Goal: Task Accomplishment & Management: Manage account settings

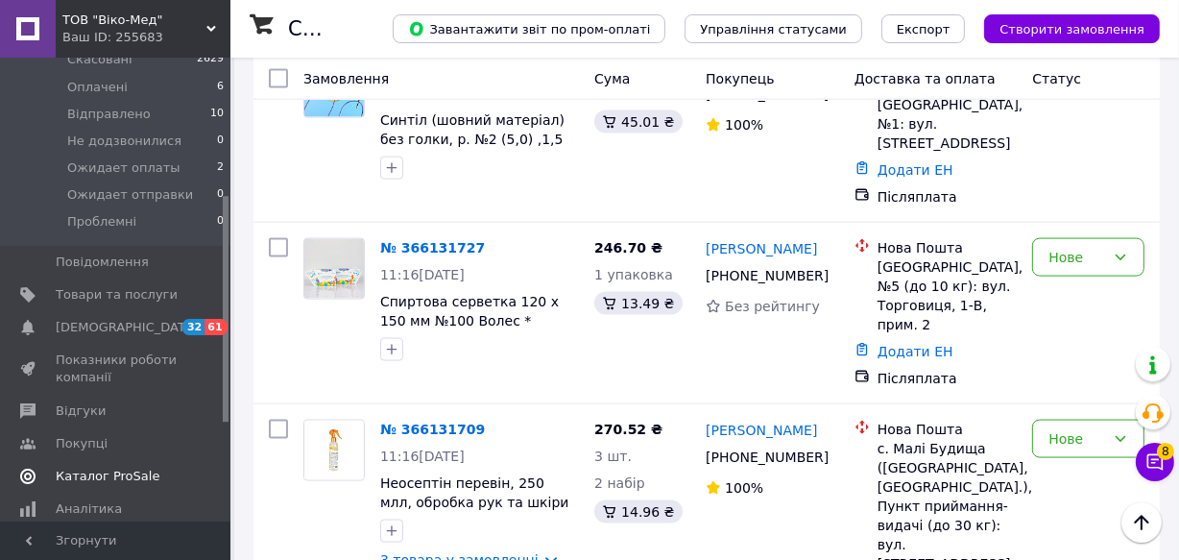
scroll to position [261, 0]
click at [106, 287] on span "Товари та послуги" at bounding box center [117, 295] width 122 height 17
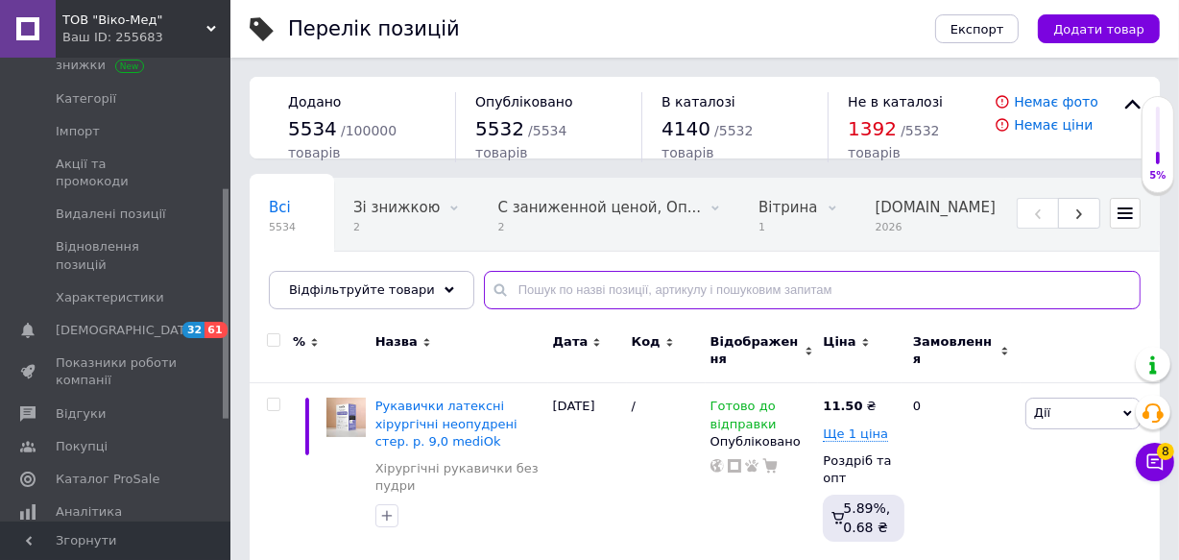
click at [517, 288] on input "text" at bounding box center [812, 290] width 656 height 38
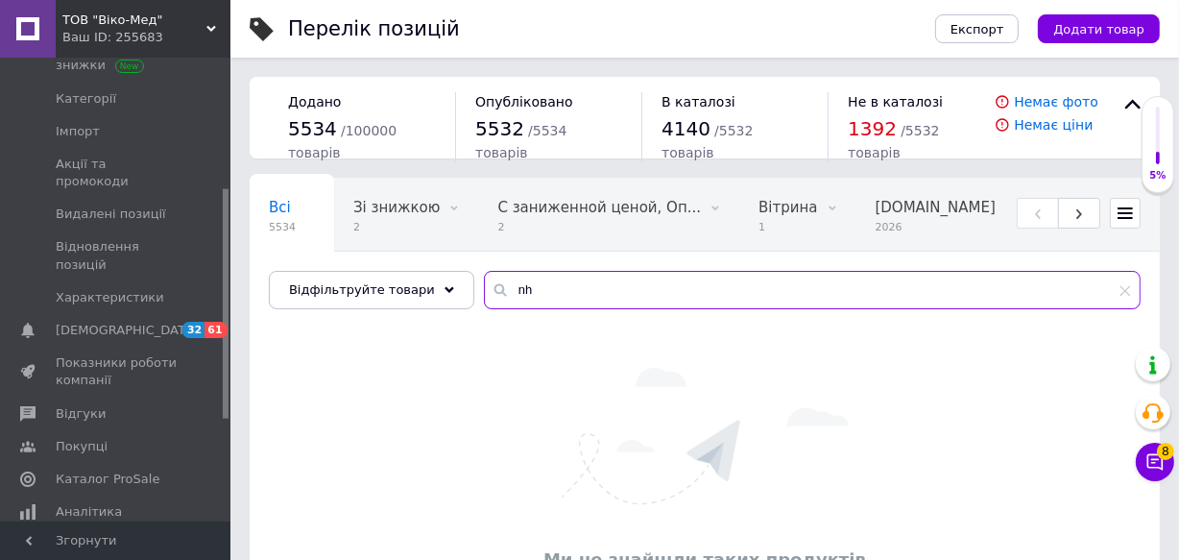
type input "n"
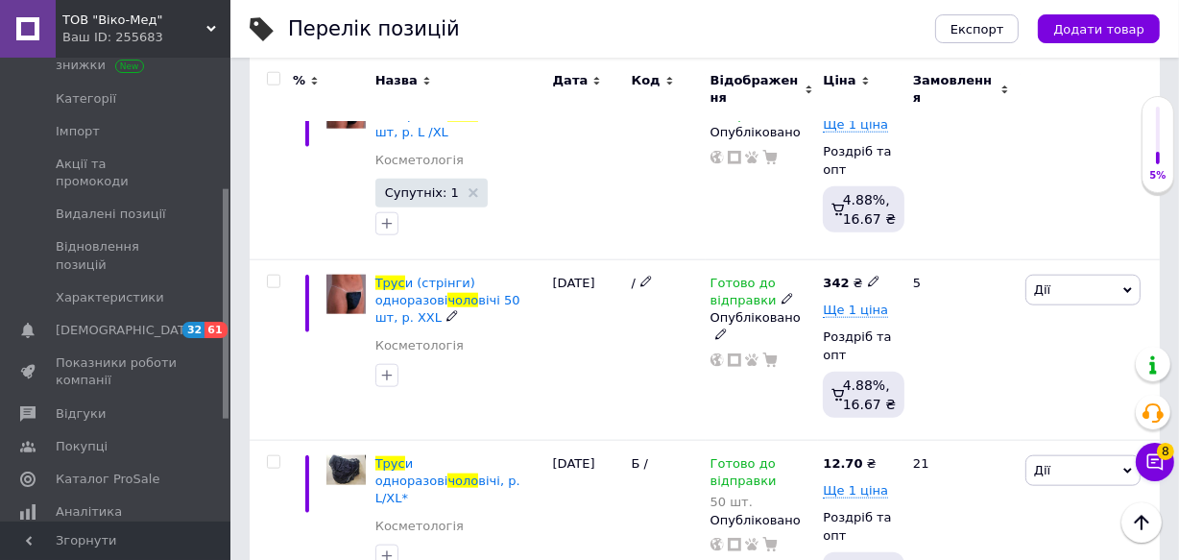
scroll to position [1832, 0]
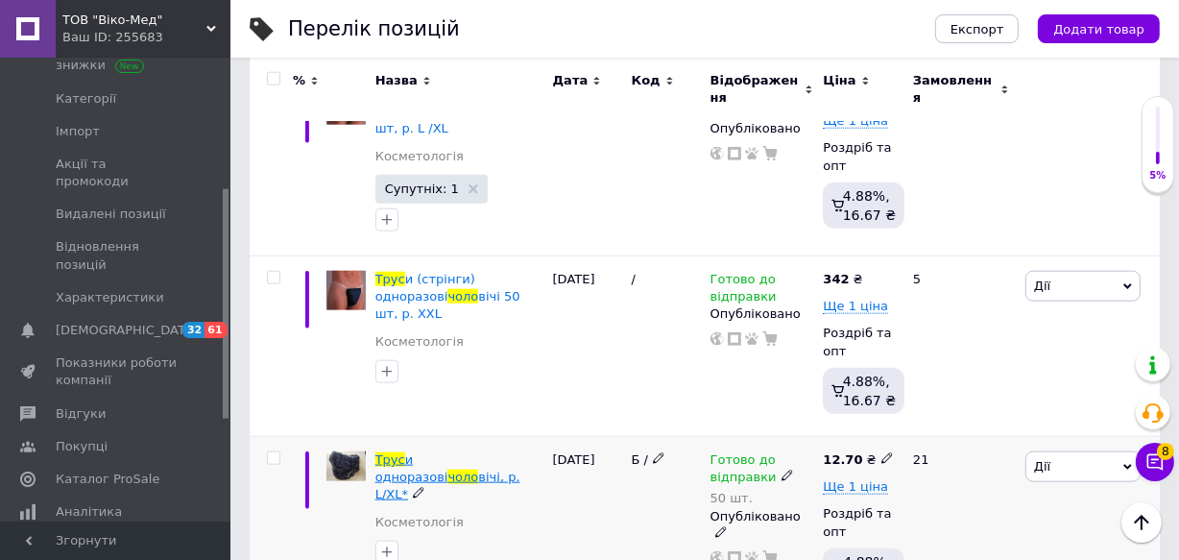
type input "трус чоло"
click at [431, 452] on span "и одноразові" at bounding box center [411, 468] width 73 height 32
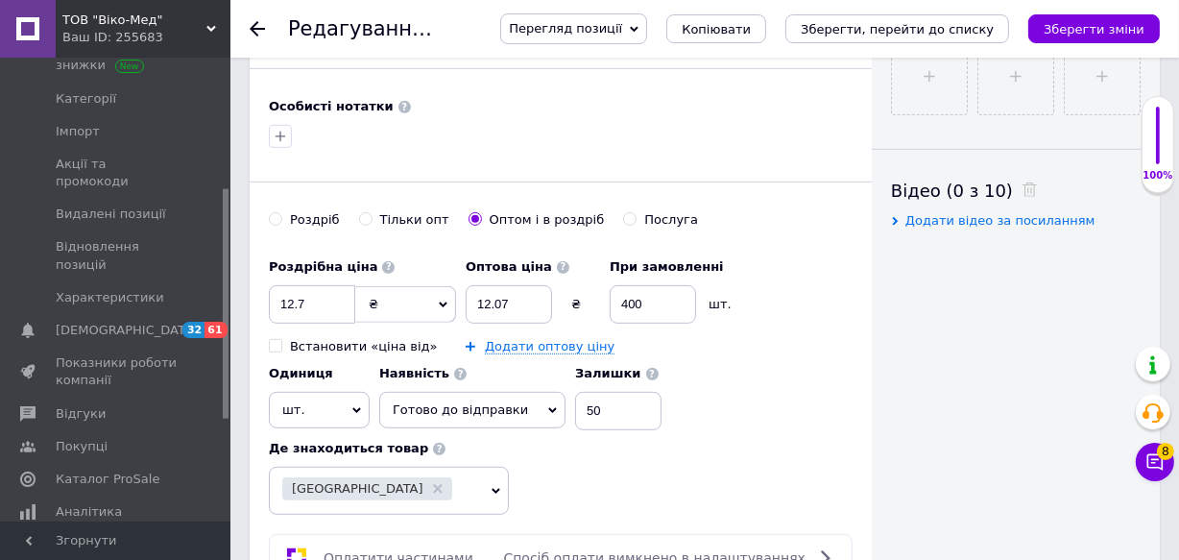
scroll to position [872, 0]
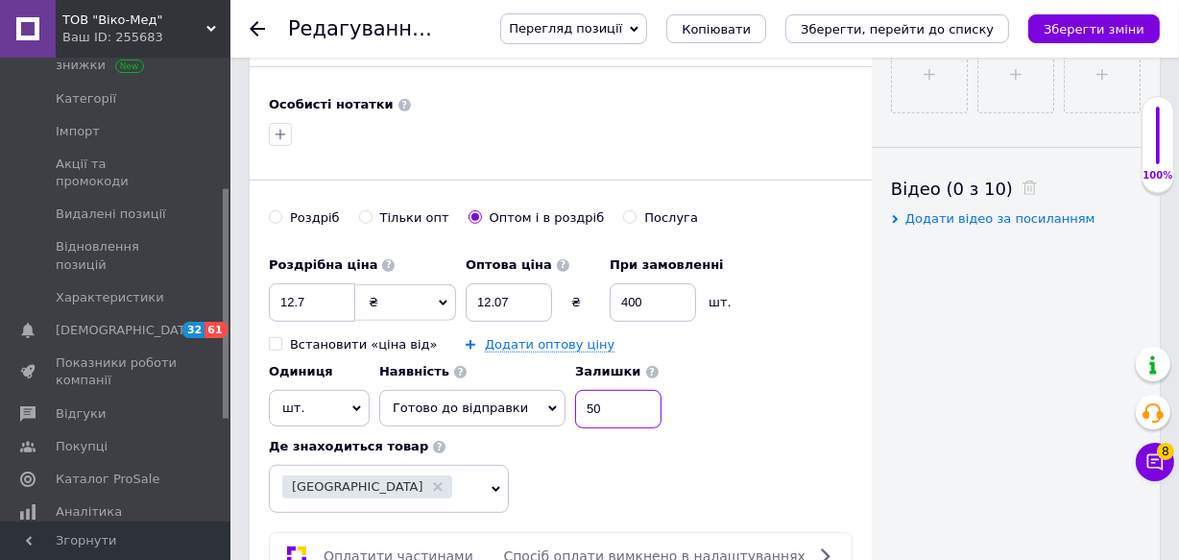
drag, startPoint x: 589, startPoint y: 380, endPoint x: 537, endPoint y: 390, distance: 52.7
click at [548, 388] on div "Наявність Готово до відправки В наявності Немає в наявності Під замовлення Зали…" at bounding box center [520, 390] width 282 height 75
checkbox input "true"
click at [1075, 36] on icon "Зберегти зміни" at bounding box center [1093, 29] width 101 height 14
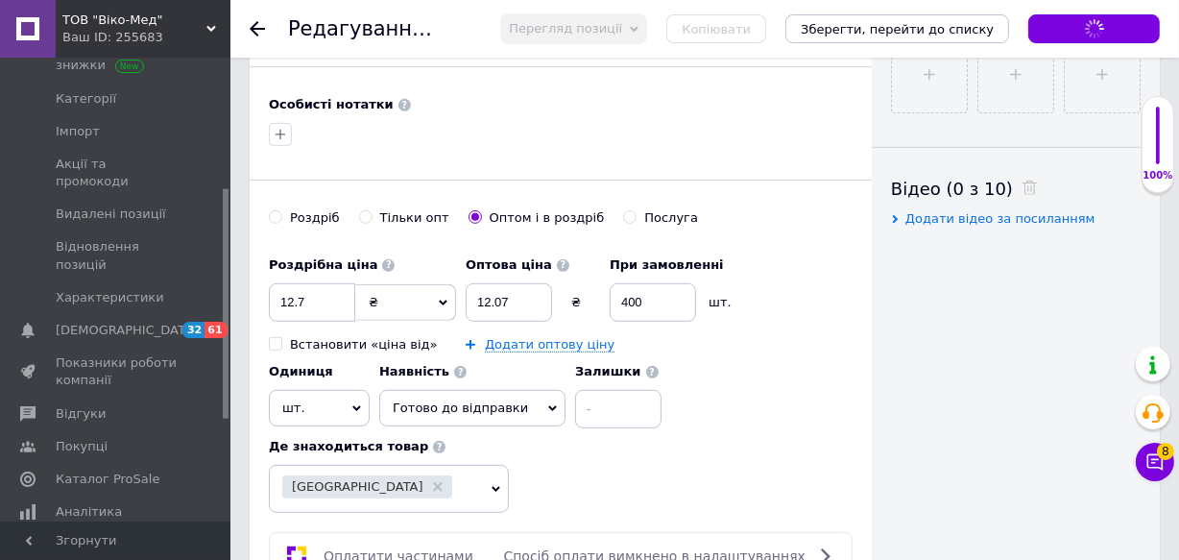
checkbox input "true"
type textarea "индивидуальная упаковка, No50"
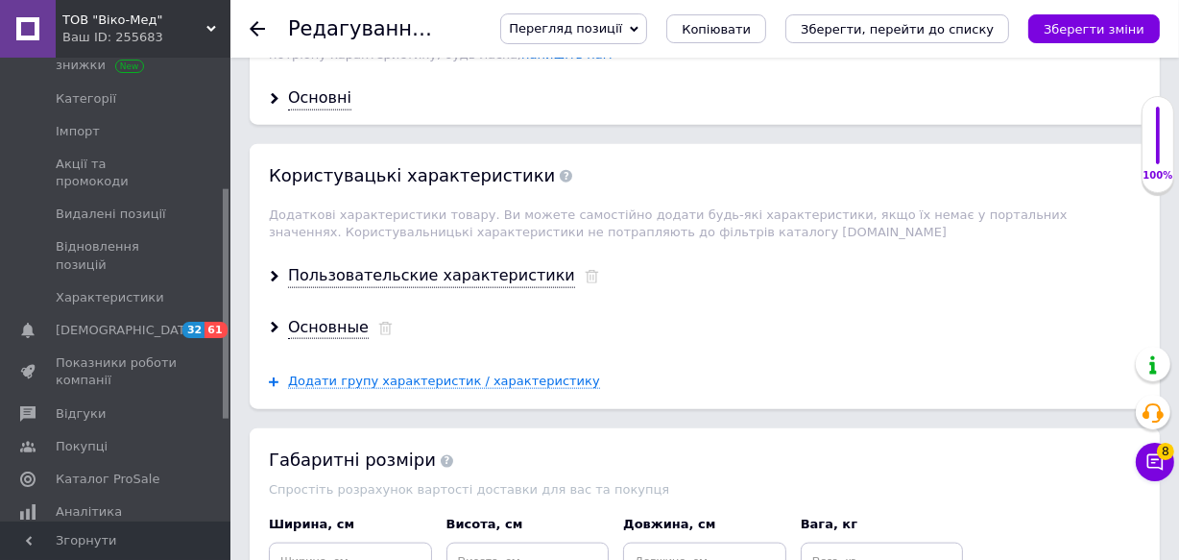
scroll to position [1938, 0]
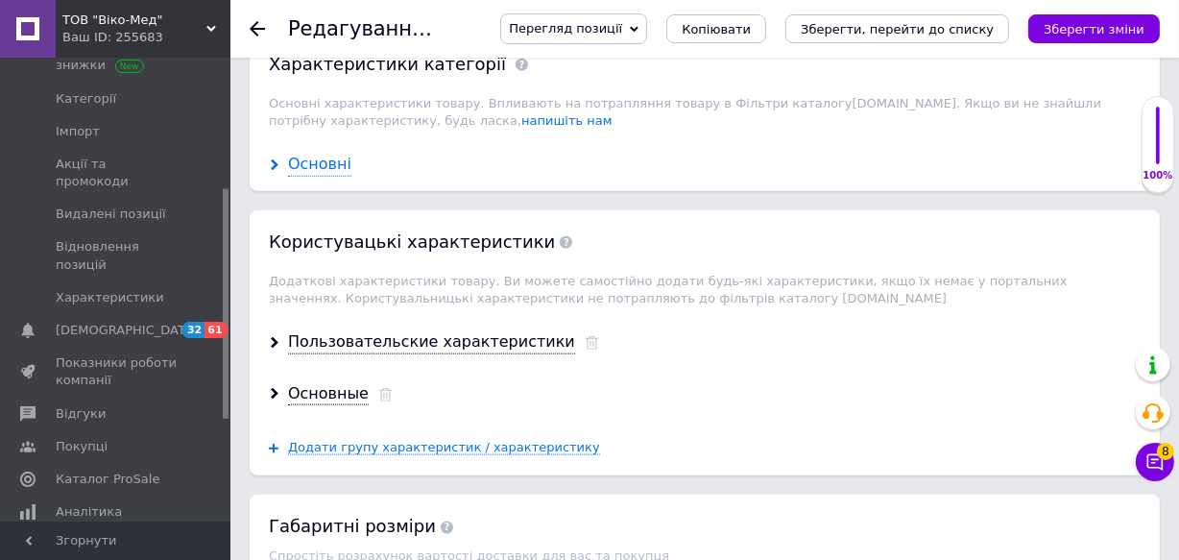
click at [322, 154] on div "Основні" at bounding box center [319, 165] width 63 height 22
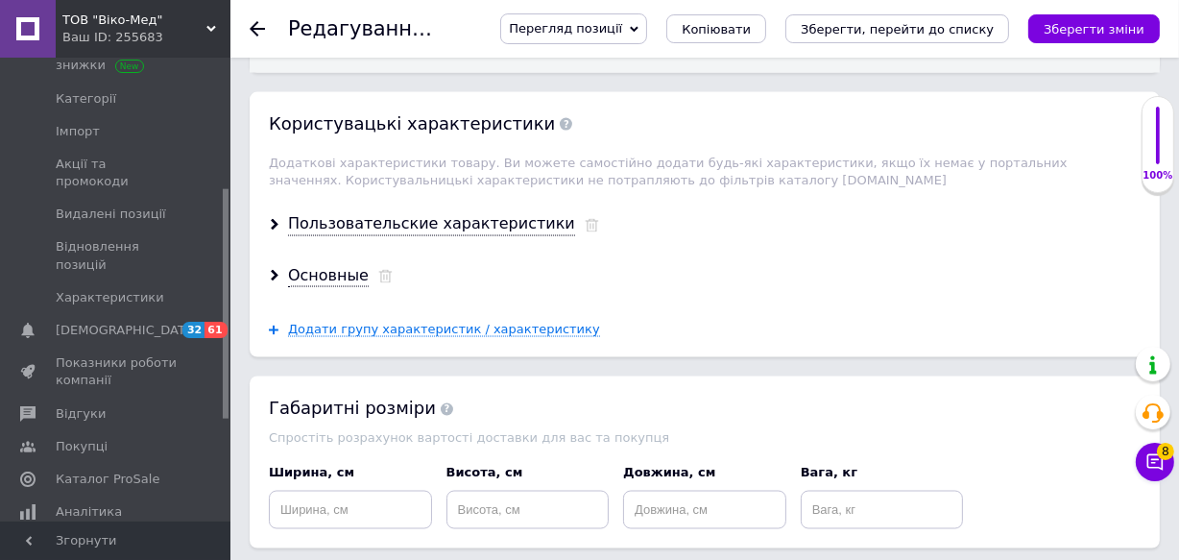
scroll to position [2723, 0]
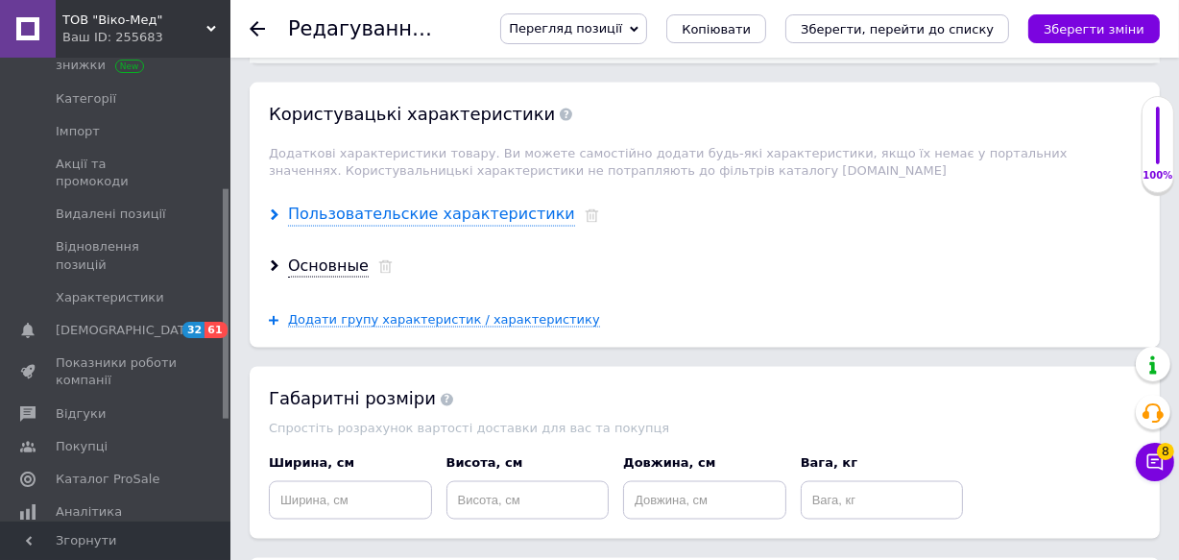
click at [327, 203] on div "Пользовательские характеристики" at bounding box center [431, 214] width 287 height 22
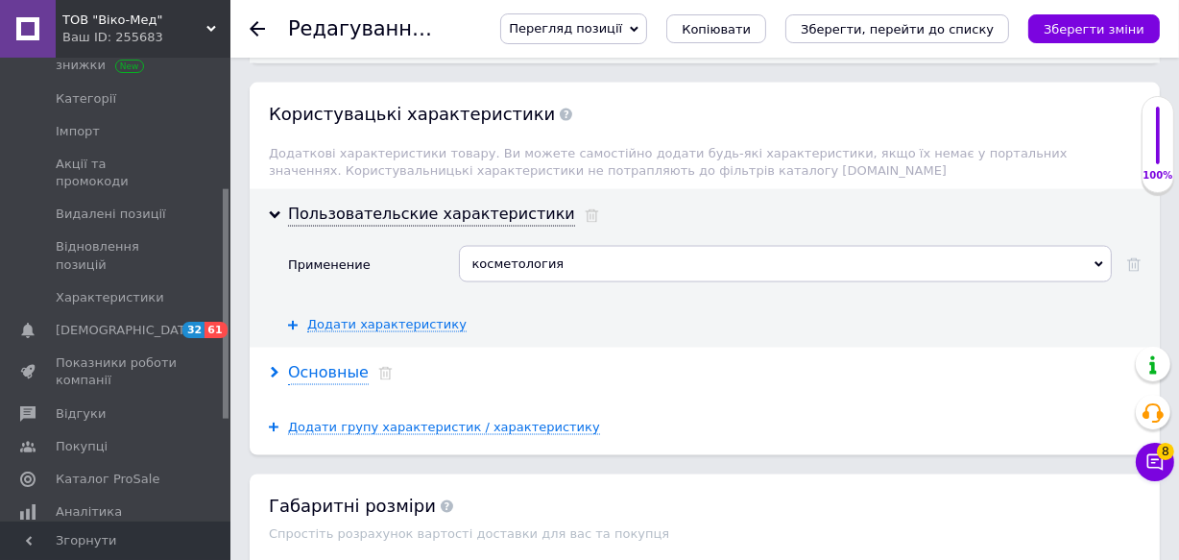
click at [307, 362] on div "Основные" at bounding box center [328, 373] width 81 height 22
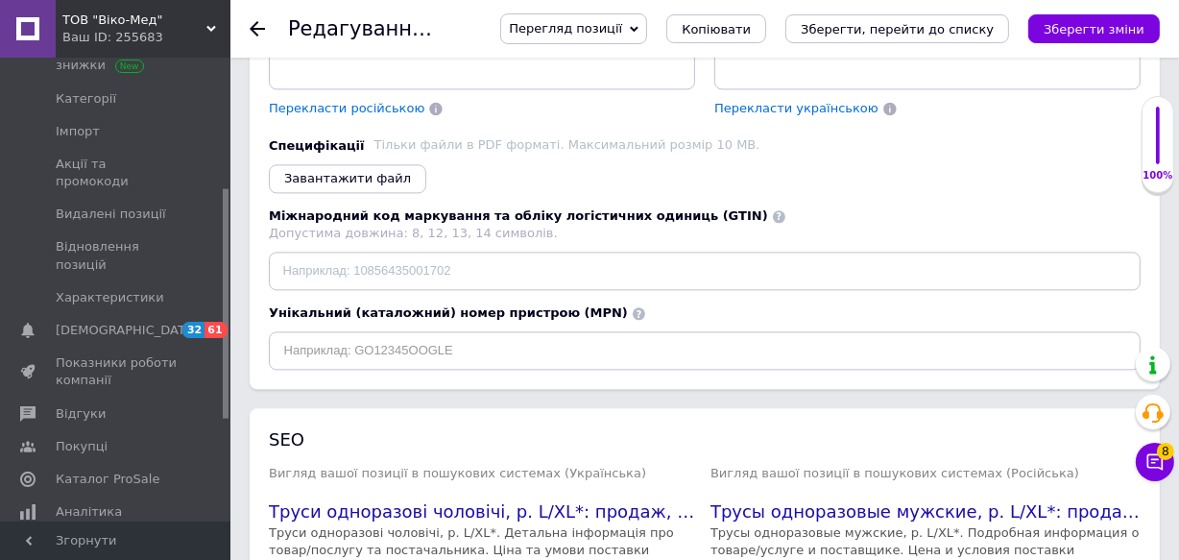
scroll to position [3990, 0]
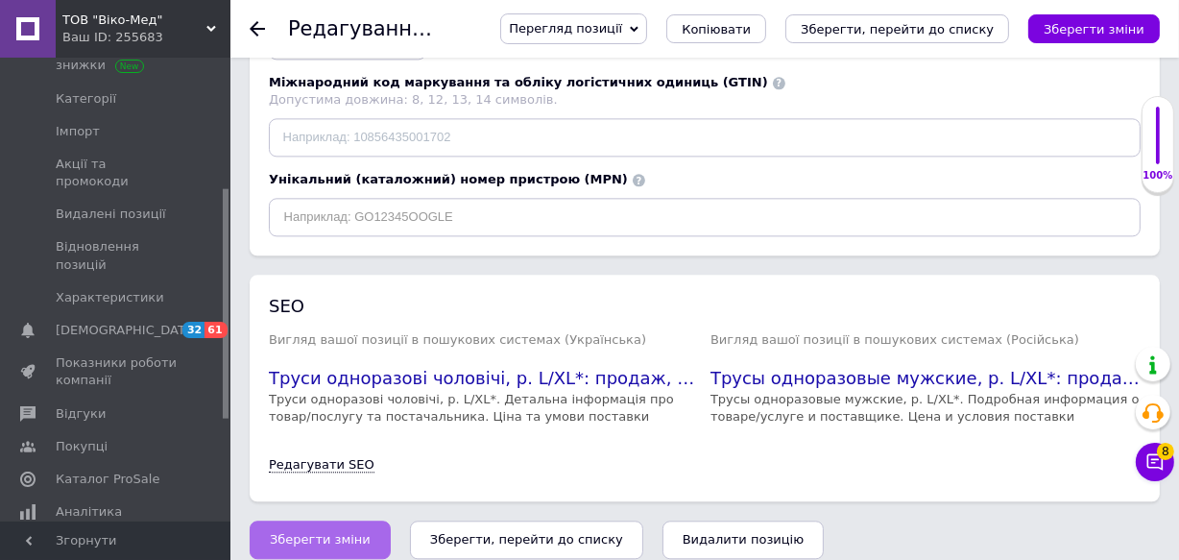
click at [307, 533] on button "Зберегти зміни" at bounding box center [320, 539] width 141 height 38
click at [290, 532] on span "Зберегти зміни" at bounding box center [320, 539] width 101 height 14
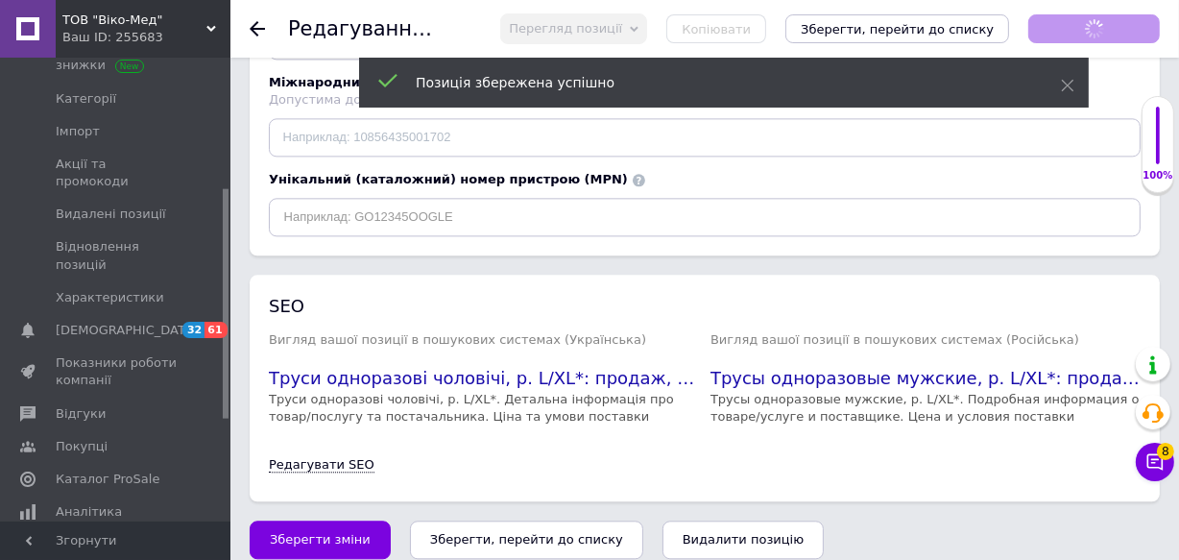
checkbox input "true"
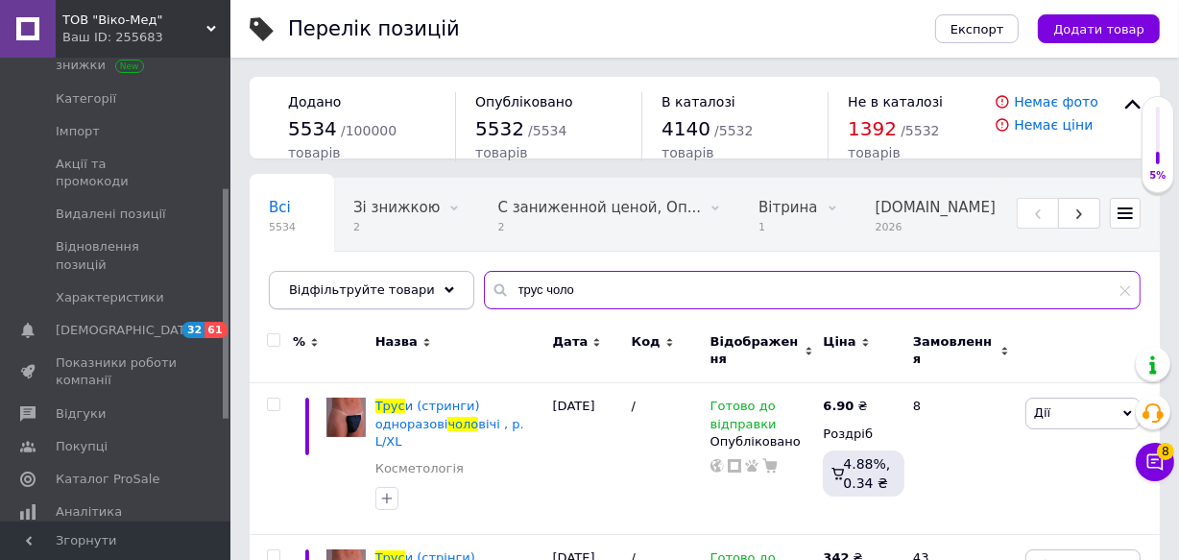
drag, startPoint x: 569, startPoint y: 288, endPoint x: 284, endPoint y: 283, distance: 285.1
click at [289, 285] on div "Відфільтруйте товари трус чоло" at bounding box center [704, 290] width 871 height 38
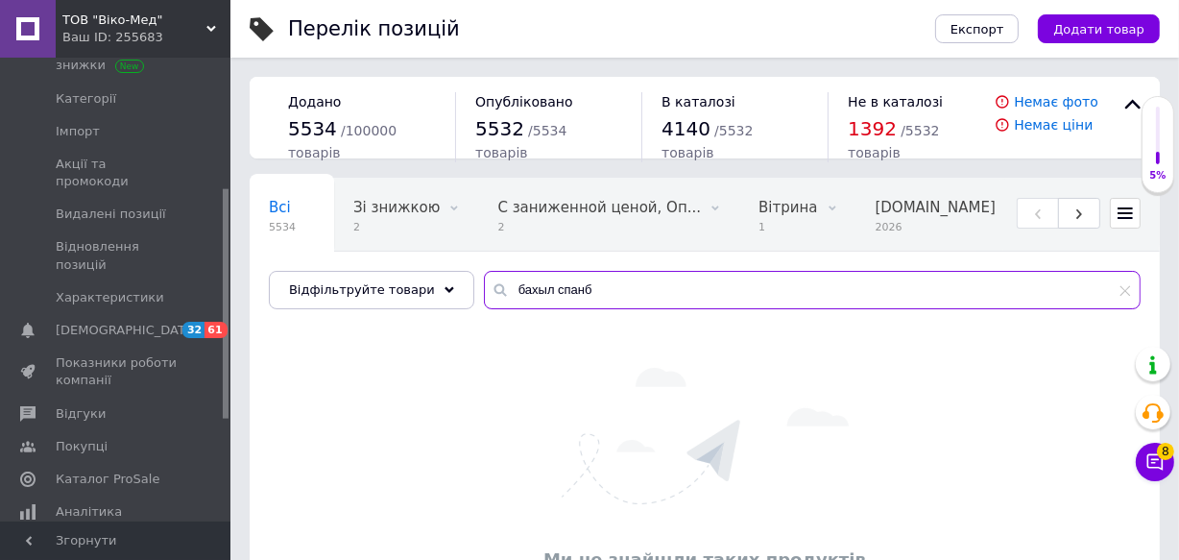
click at [520, 284] on input "бахыл спанб" at bounding box center [812, 290] width 656 height 38
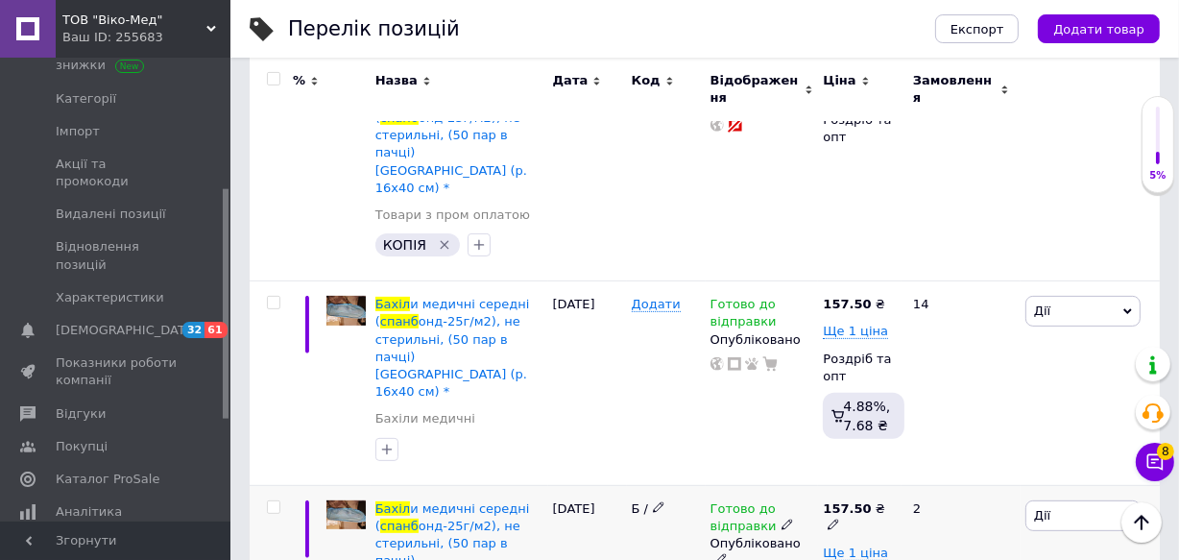
scroll to position [523, 0]
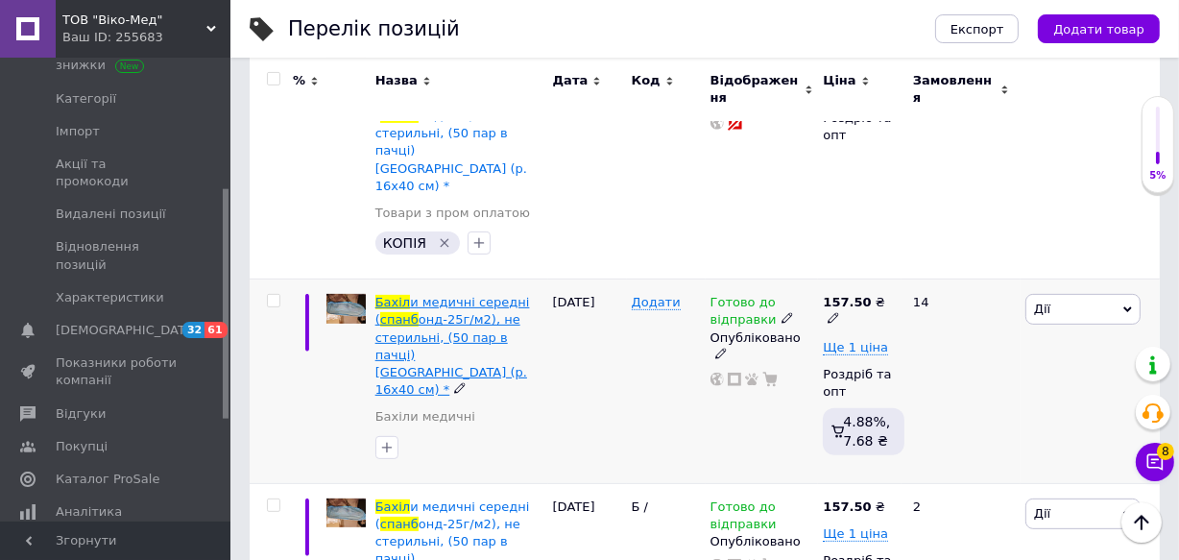
type input "бахіл спанб"
click at [443, 295] on span "и медичні середні (" at bounding box center [452, 311] width 155 height 32
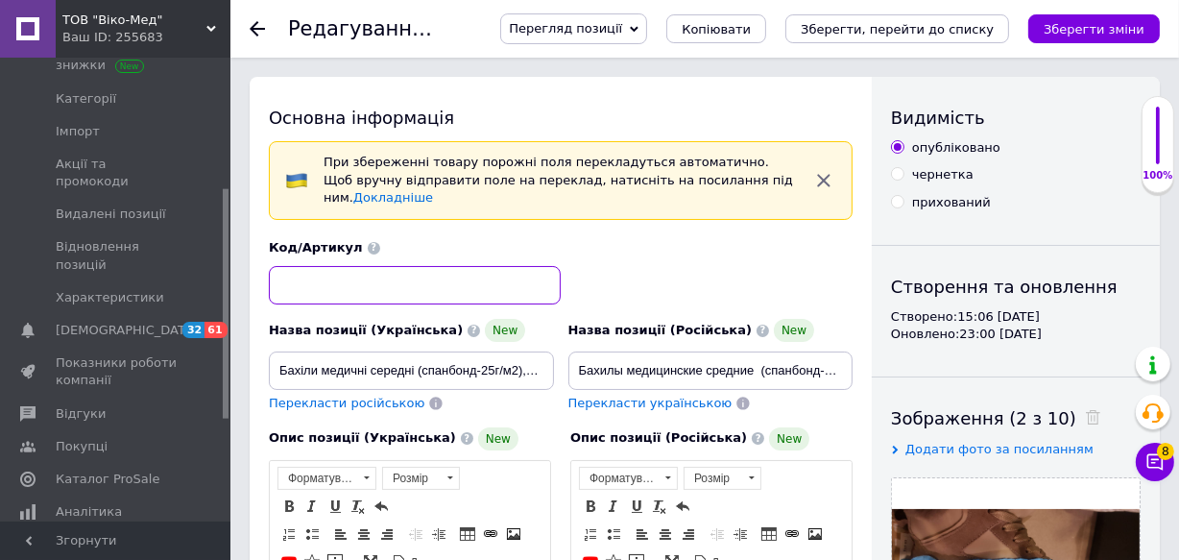
click at [309, 266] on input at bounding box center [415, 285] width 292 height 38
type input "\"
type input "/"
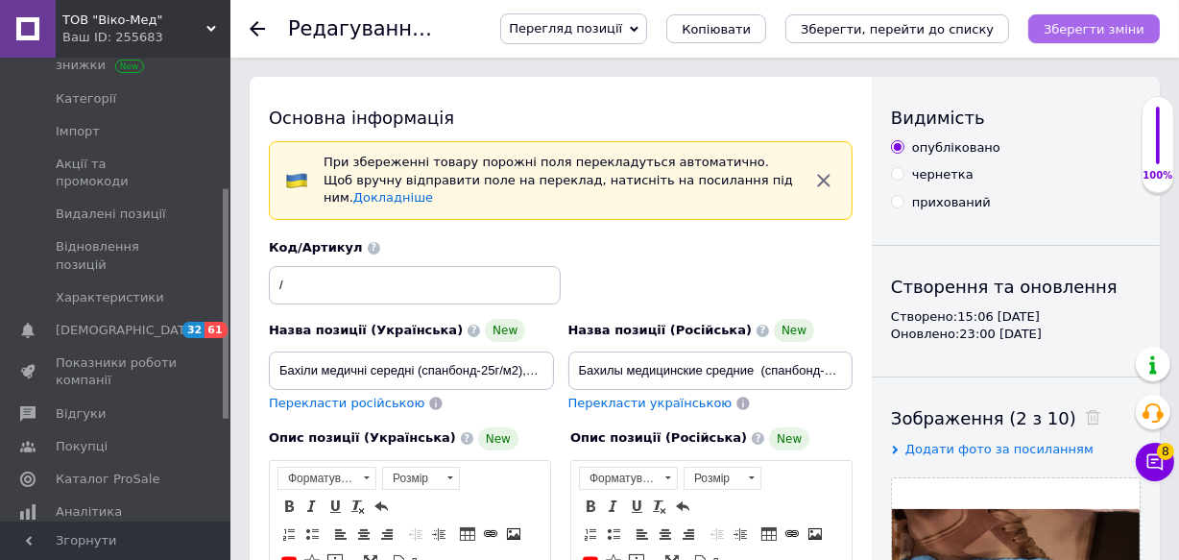
click at [1083, 27] on icon "Зберегти зміни" at bounding box center [1093, 29] width 101 height 14
click at [1096, 27] on icon "Зберегти зміни" at bounding box center [1093, 29] width 101 height 14
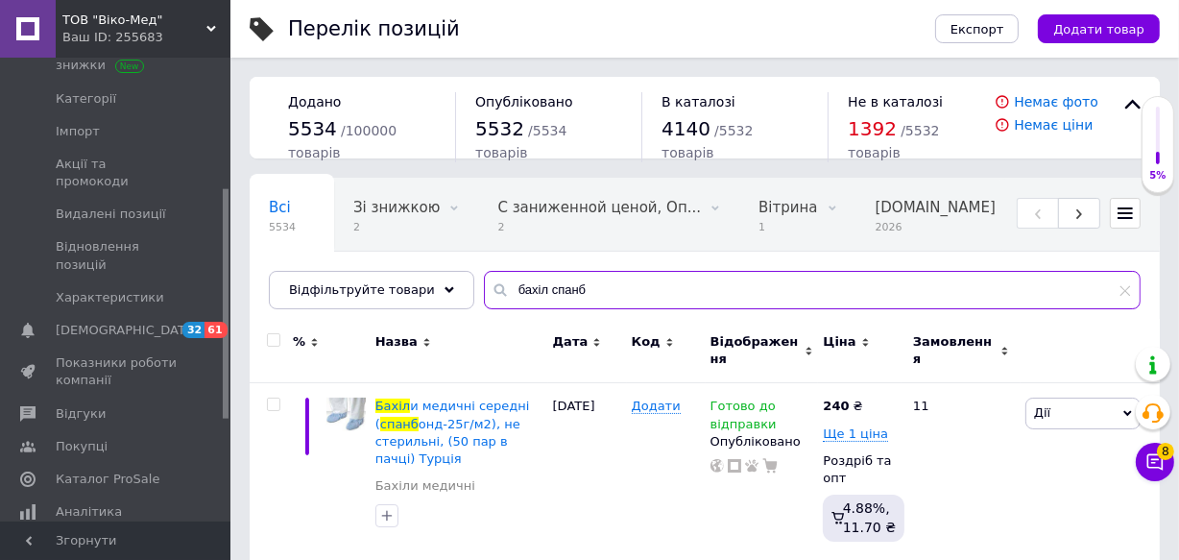
drag, startPoint x: 582, startPoint y: 288, endPoint x: 362, endPoint y: 267, distance: 220.8
click at [369, 268] on div "Всі 5534 Зі знижкою 2 Видалити Редагувати С заниженной ценой, Оп... 2 Видалити …" at bounding box center [705, 243] width 910 height 131
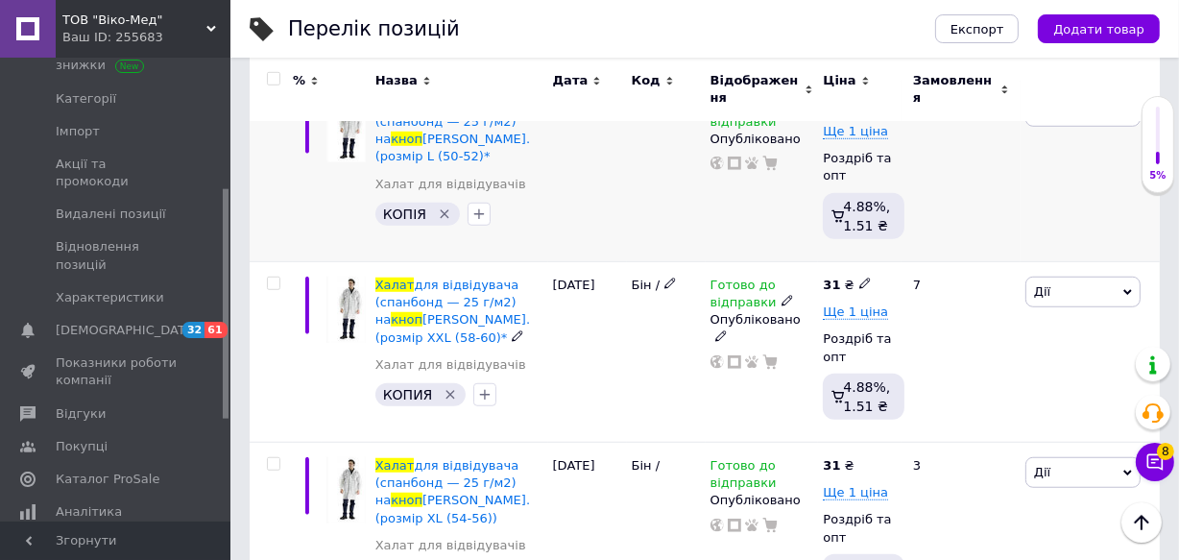
scroll to position [1308, 0]
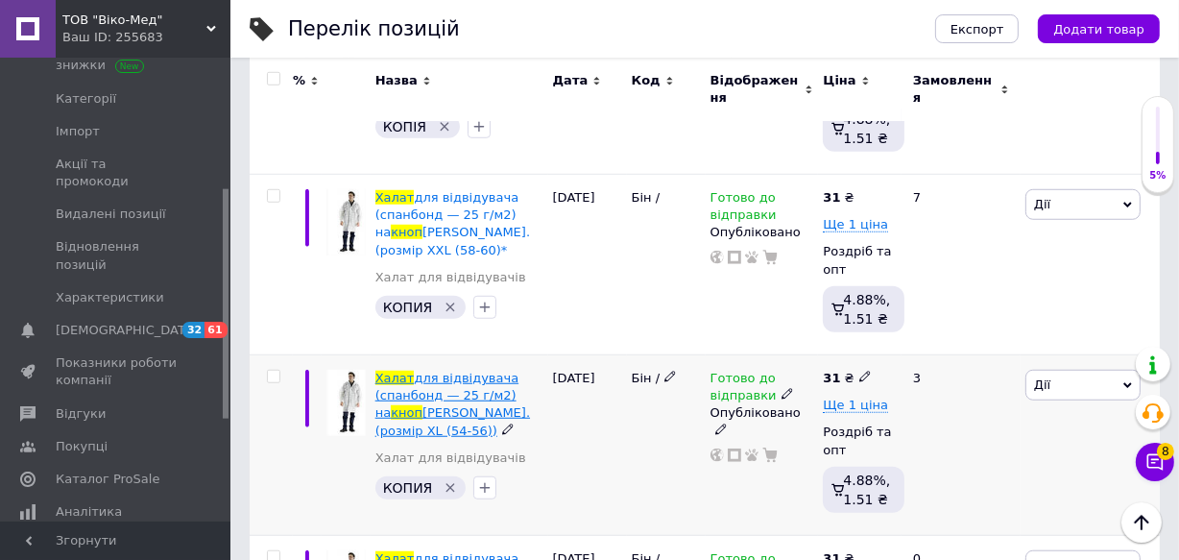
type input "халат кноп"
click at [410, 370] on span "для відвідувача (спанбонд — 25 г/м2) на" at bounding box center [446, 394] width 143 height 49
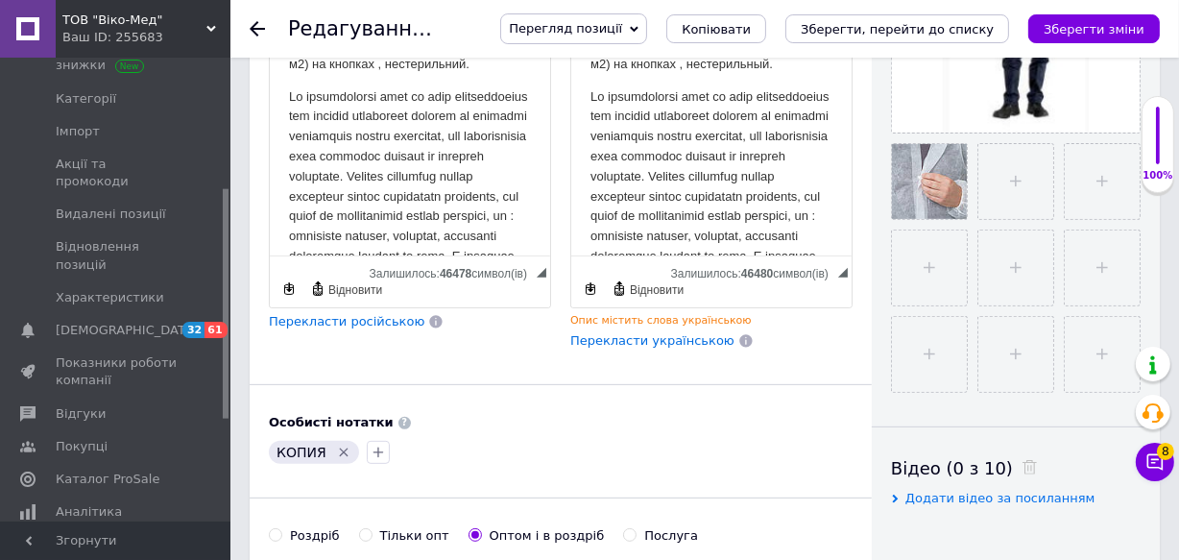
scroll to position [698, 0]
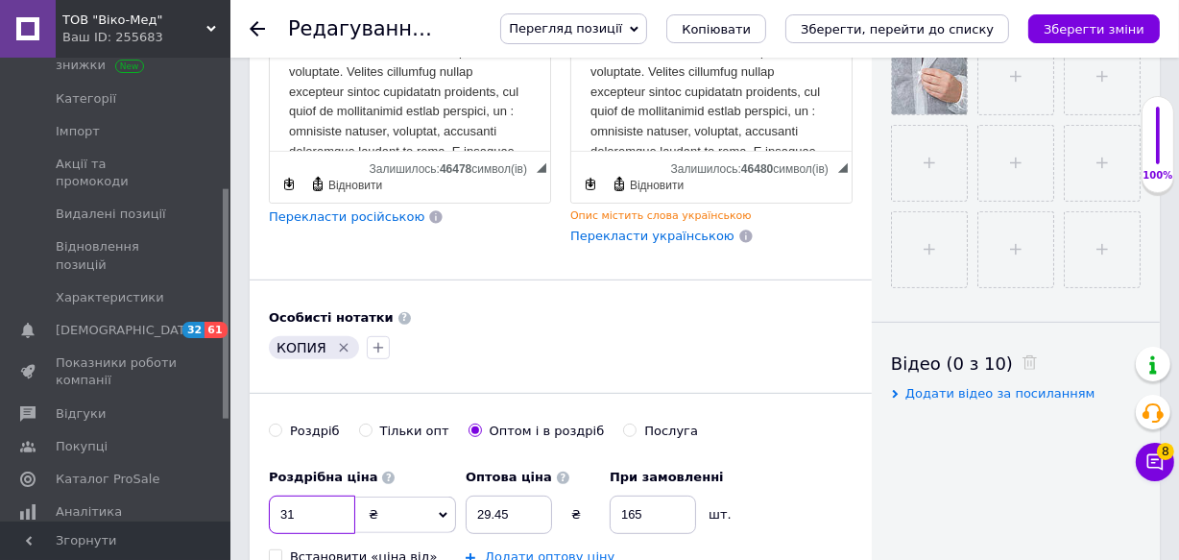
drag, startPoint x: 310, startPoint y: 498, endPoint x: 186, endPoint y: 510, distance: 124.3
type input "29.00"
drag, startPoint x: 528, startPoint y: 495, endPoint x: 364, endPoint y: 500, distance: 164.2
click at [414, 500] on div "Роздрібна ціна 29.00 ₴ $ EUR CHF GBP ¥ PLN ₸ MDL HUF KGS CNY TRY KRW lei Встано…" at bounding box center [560, 550] width 583 height 182
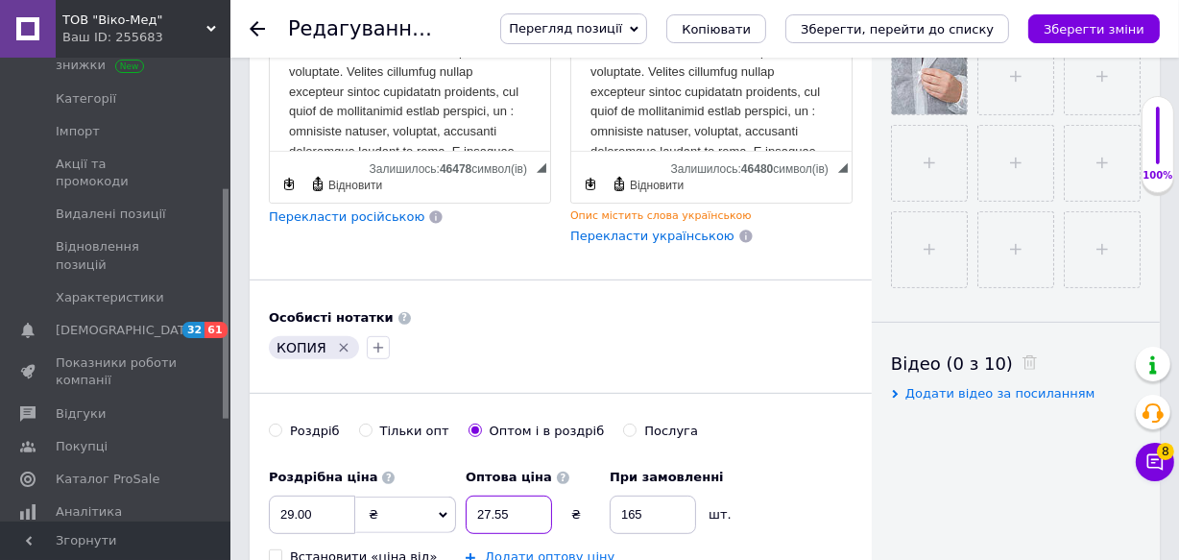
type input "27.55"
drag, startPoint x: 655, startPoint y: 492, endPoint x: 519, endPoint y: 485, distance: 136.5
click at [559, 492] on div "Оптова ціна 27.55 ₴ При замовленні 165 шт." at bounding box center [604, 496] width 278 height 75
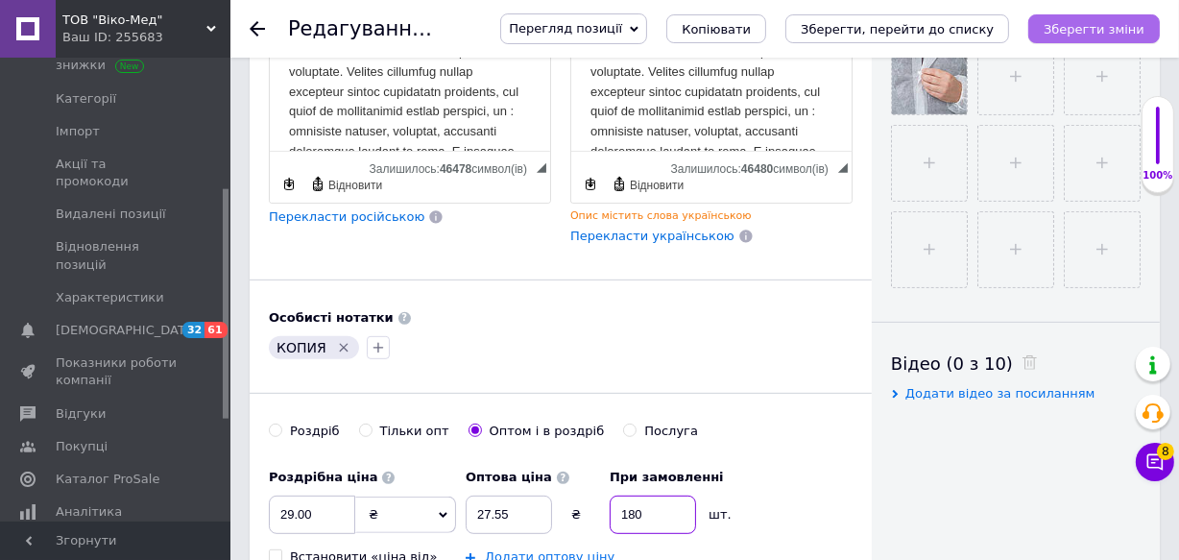
type input "180"
click at [1086, 27] on icon "Зберегти зміни" at bounding box center [1093, 29] width 101 height 14
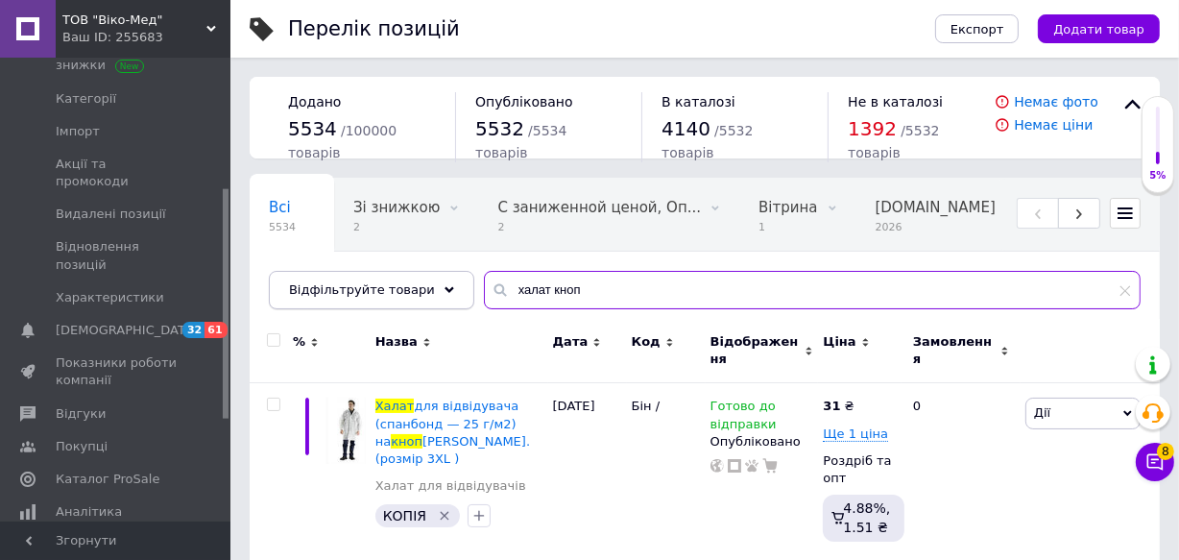
drag, startPoint x: 569, startPoint y: 289, endPoint x: 416, endPoint y: 282, distance: 153.7
click at [425, 282] on div "Відфільтруйте товари халат кноп" at bounding box center [704, 290] width 871 height 38
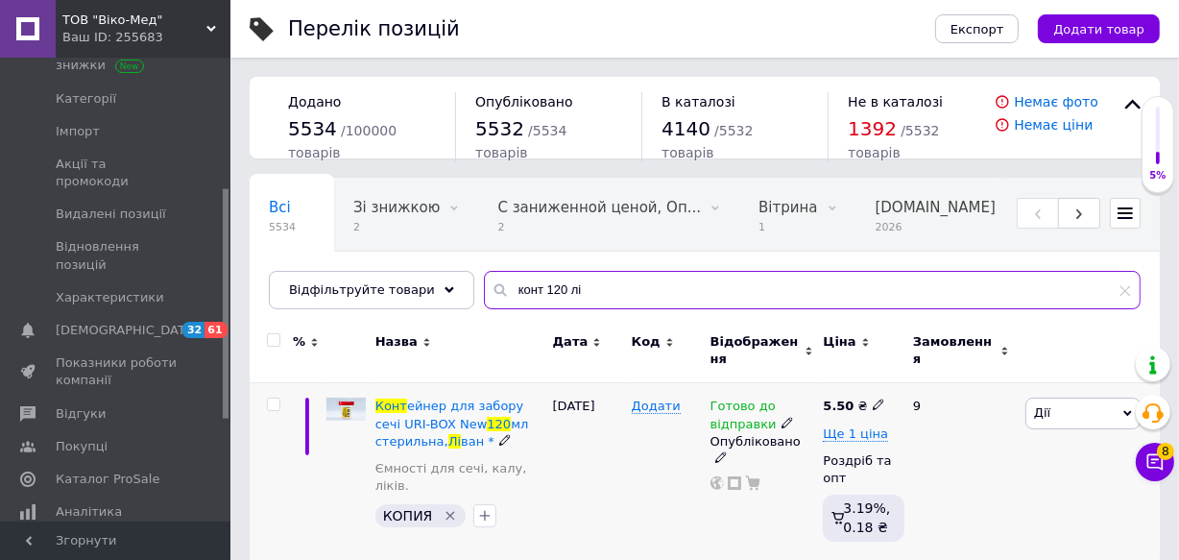
scroll to position [10, 0]
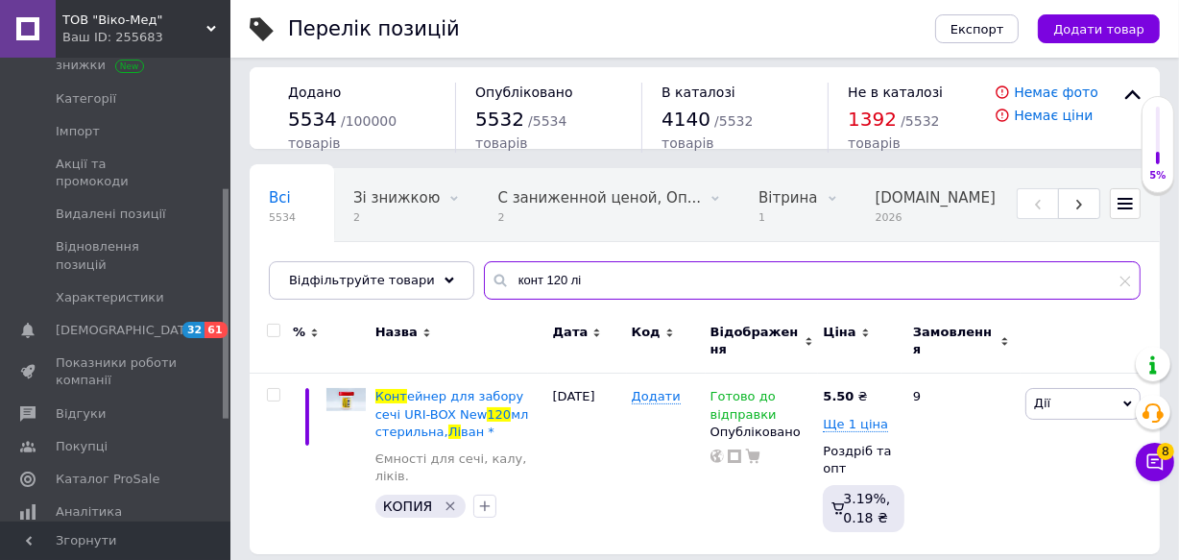
type input "конт 120 лі"
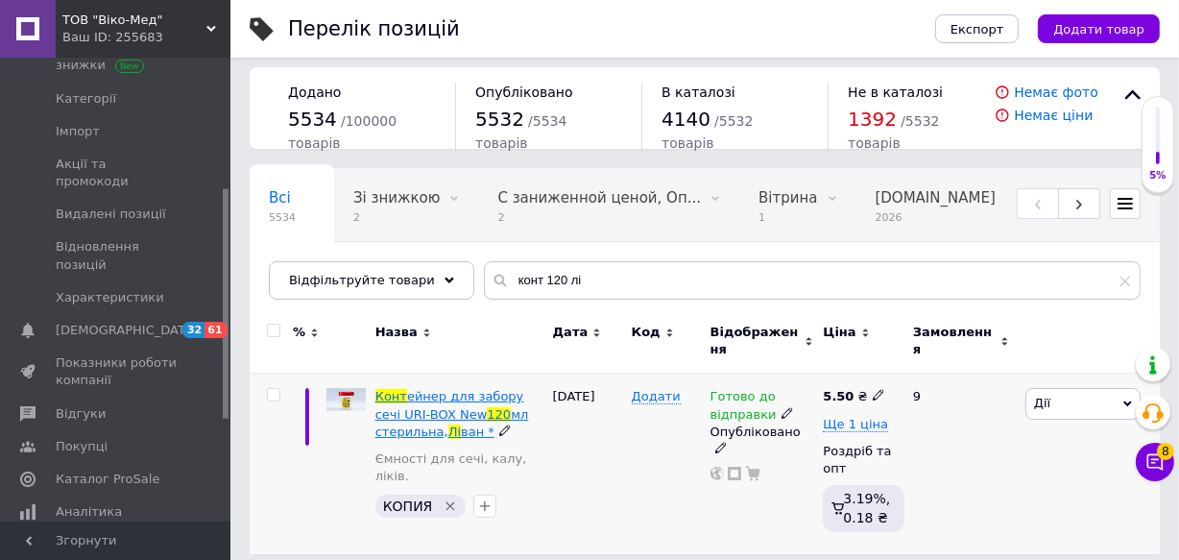
click at [450, 389] on span "ейнер для забору сечі URI-BOX New" at bounding box center [449, 405] width 149 height 32
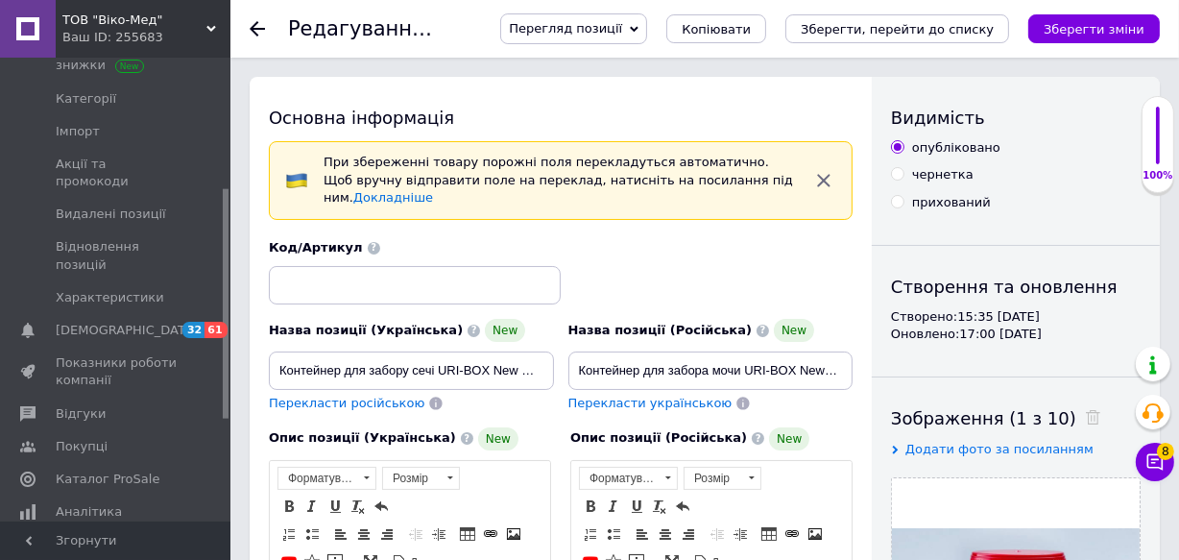
checkbox input "true"
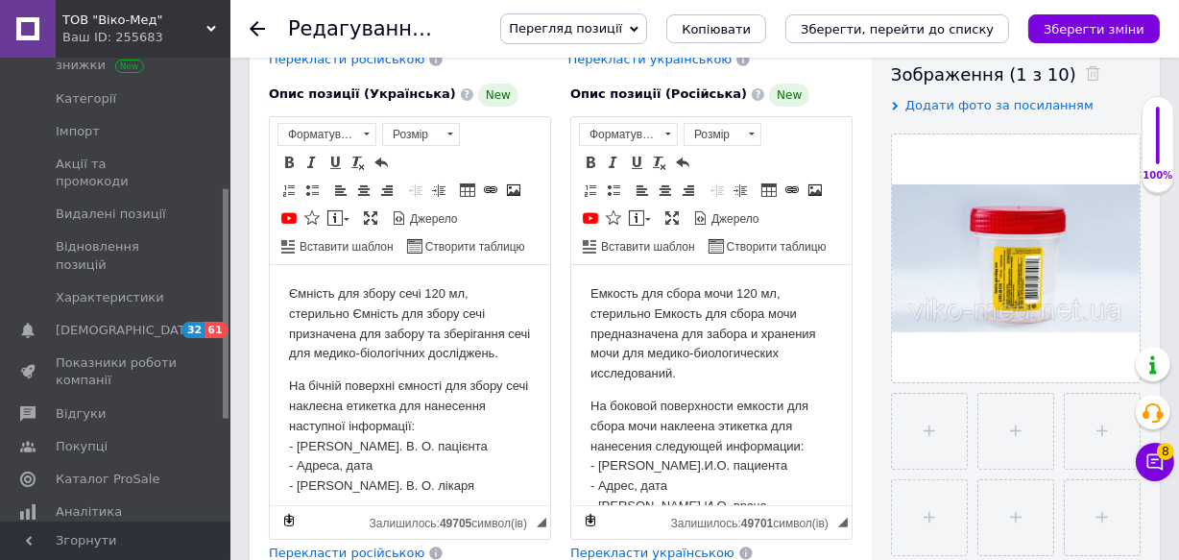
scroll to position [348, 0]
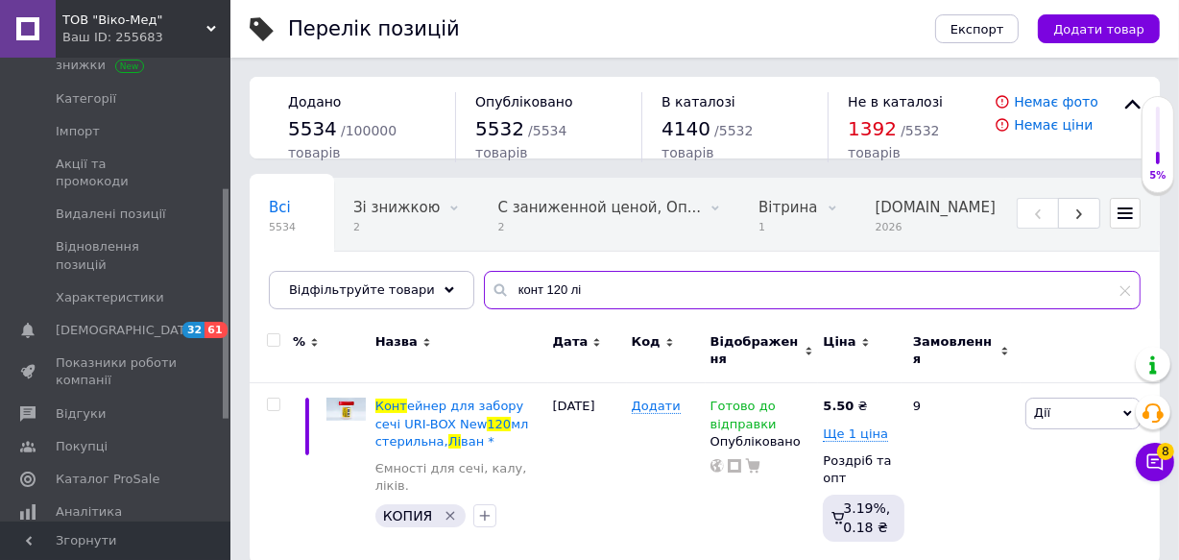
click at [560, 287] on input "конт 120 лі" at bounding box center [812, 290] width 656 height 38
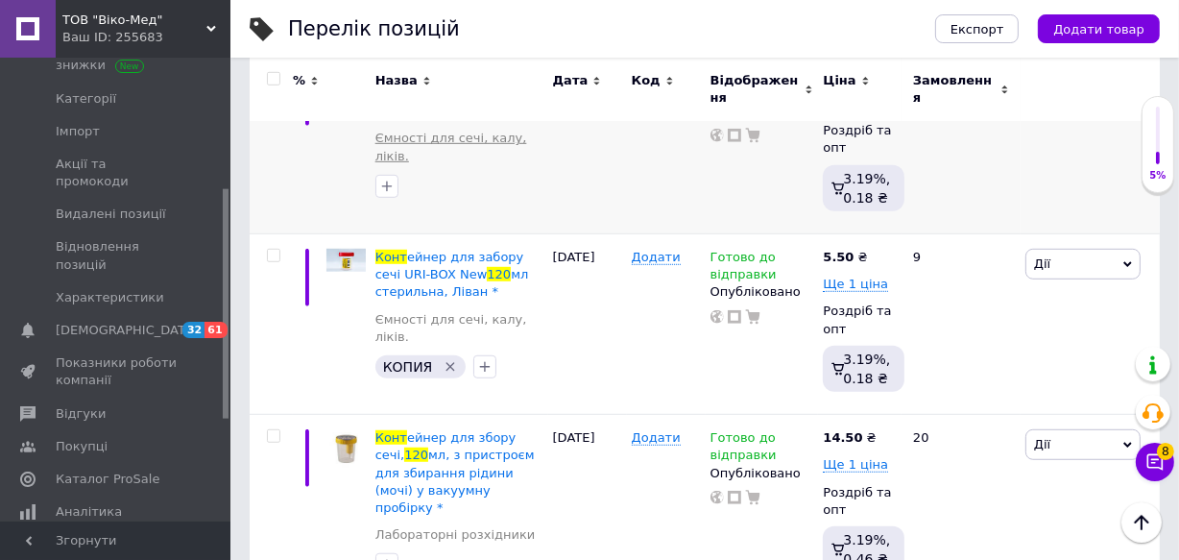
scroll to position [1005, 0]
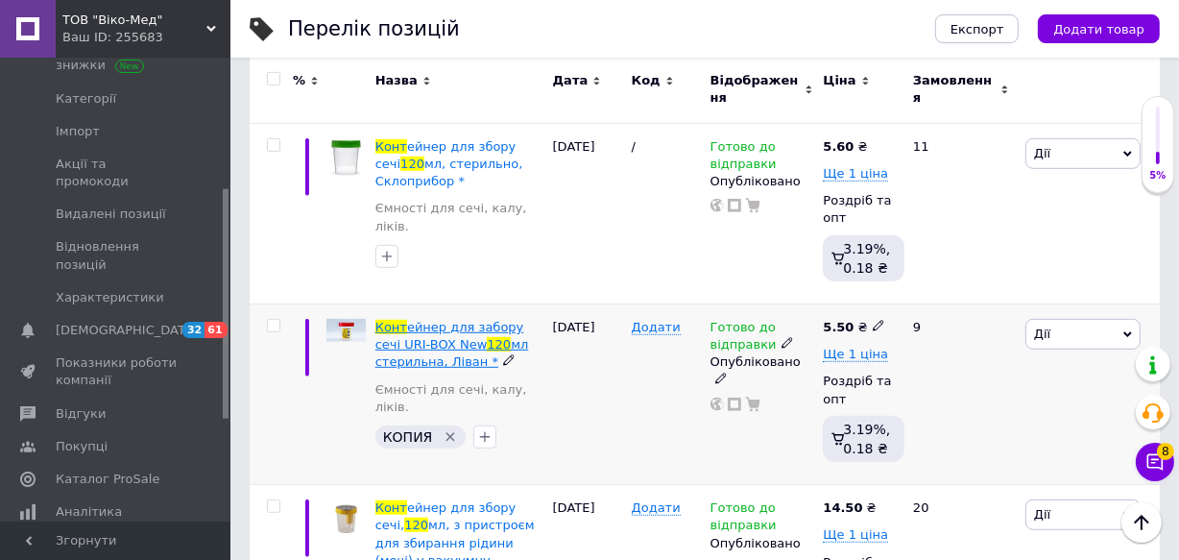
type input "конт 120"
click at [440, 320] on span "ейнер для забору сечі URI-BOX New" at bounding box center [449, 336] width 149 height 32
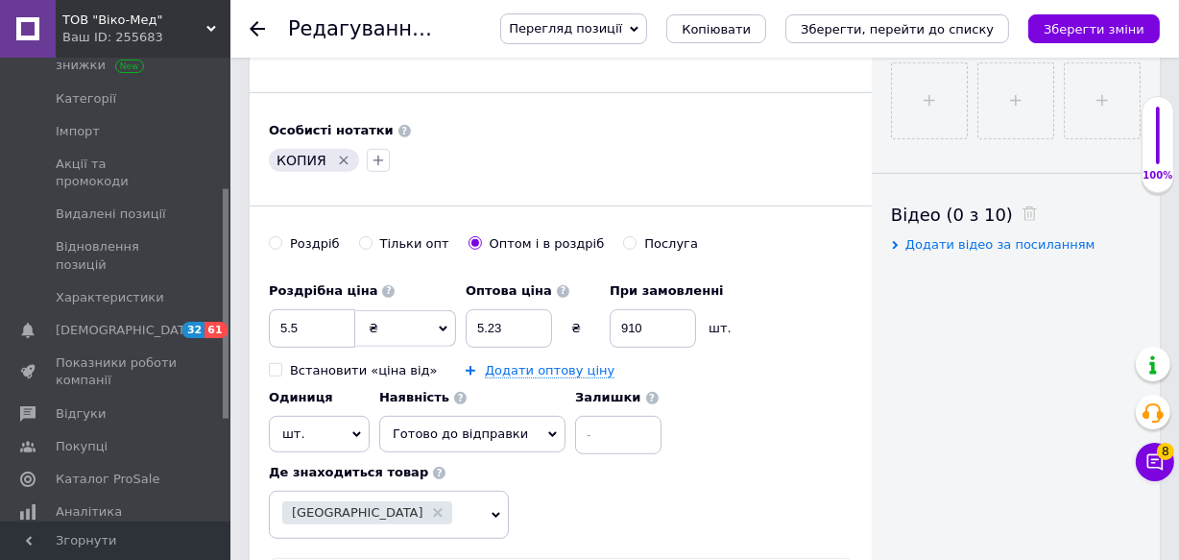
scroll to position [872, 0]
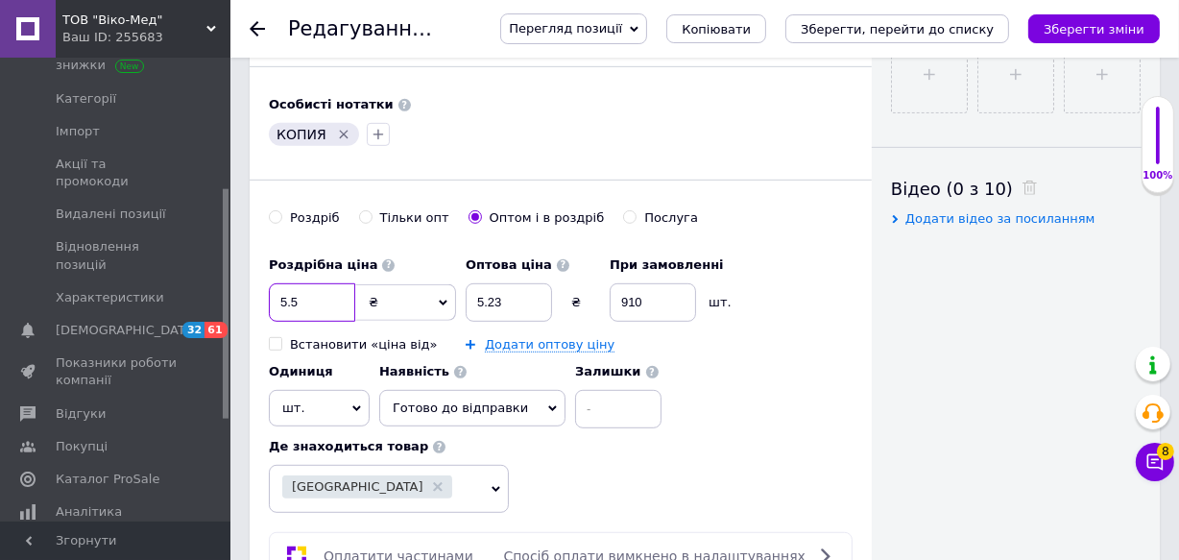
click at [317, 286] on input "5.5" at bounding box center [312, 302] width 86 height 38
checkbox input "true"
type input "5."
checkbox input "true"
type input "5.2"
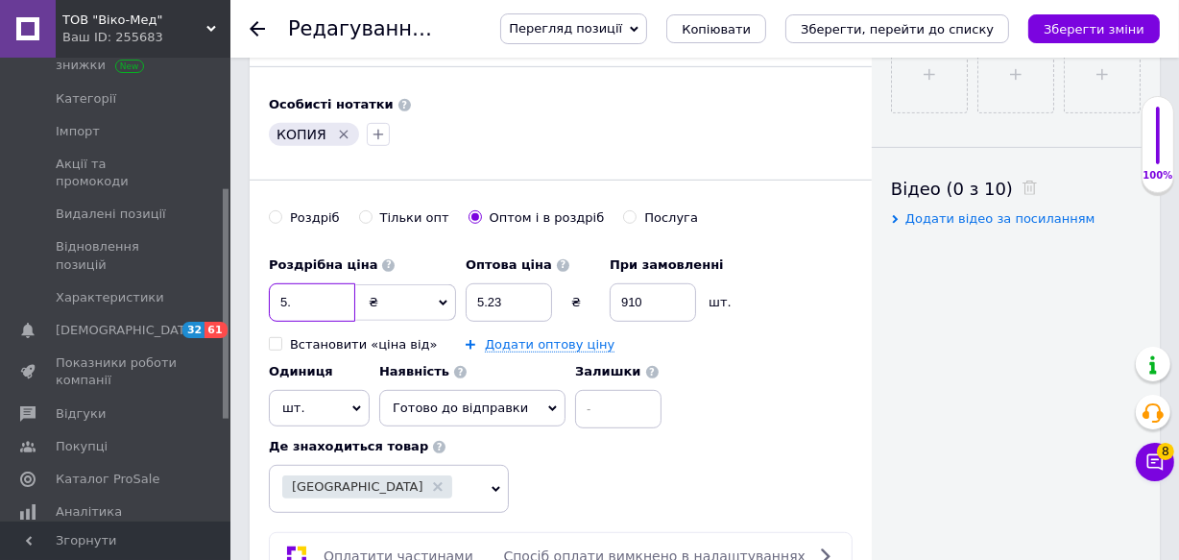
checkbox input "true"
type input "5.20"
checkbox input "true"
type input "5.20"
drag, startPoint x: 517, startPoint y: 276, endPoint x: 381, endPoint y: 272, distance: 136.4
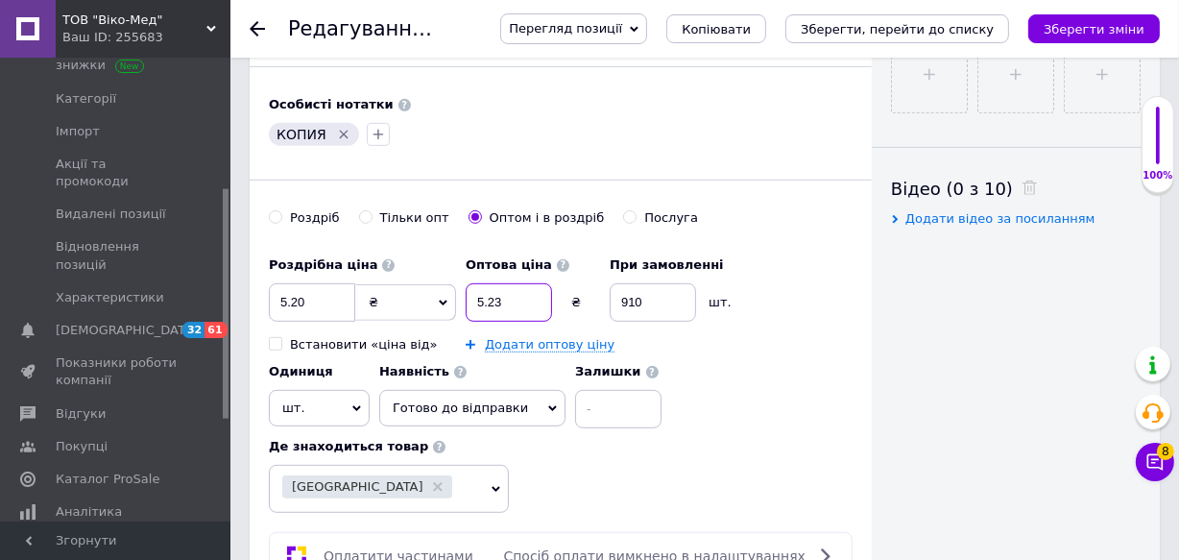
click at [396, 275] on div "Роздрібна ціна 5.20 ₴ $ EUR CHF GBP ¥ PLN ₸ MDL HUF KGS CNY TRY KRW lei Встанов…" at bounding box center [560, 338] width 583 height 182
checkbox input "true"
type input "4"
checkbox input "true"
type input "4."
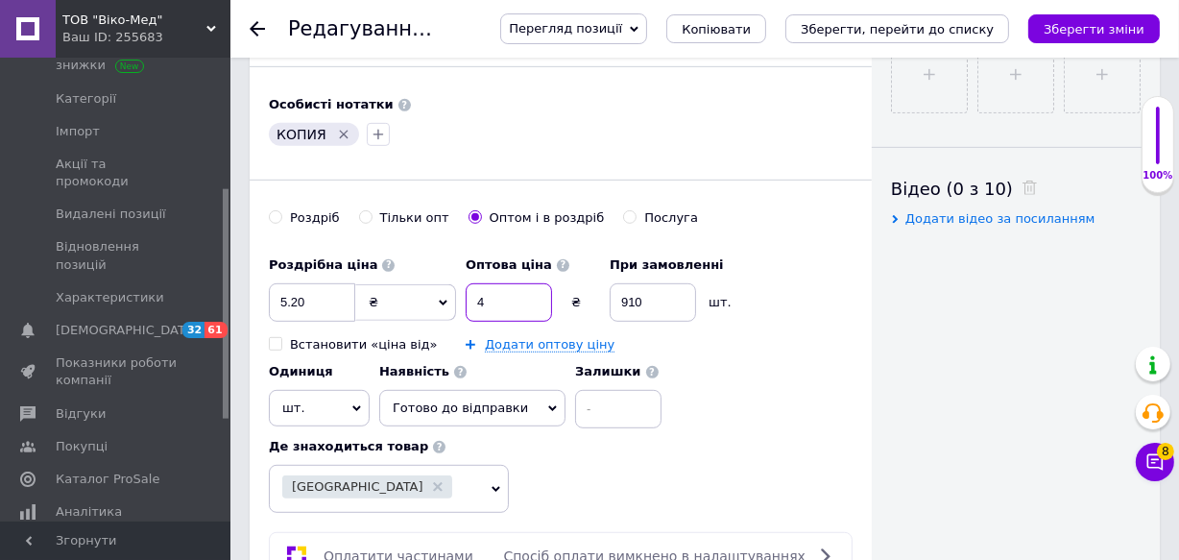
checkbox input "true"
type input "4.9"
checkbox input "true"
type input "4.94"
checkbox input "true"
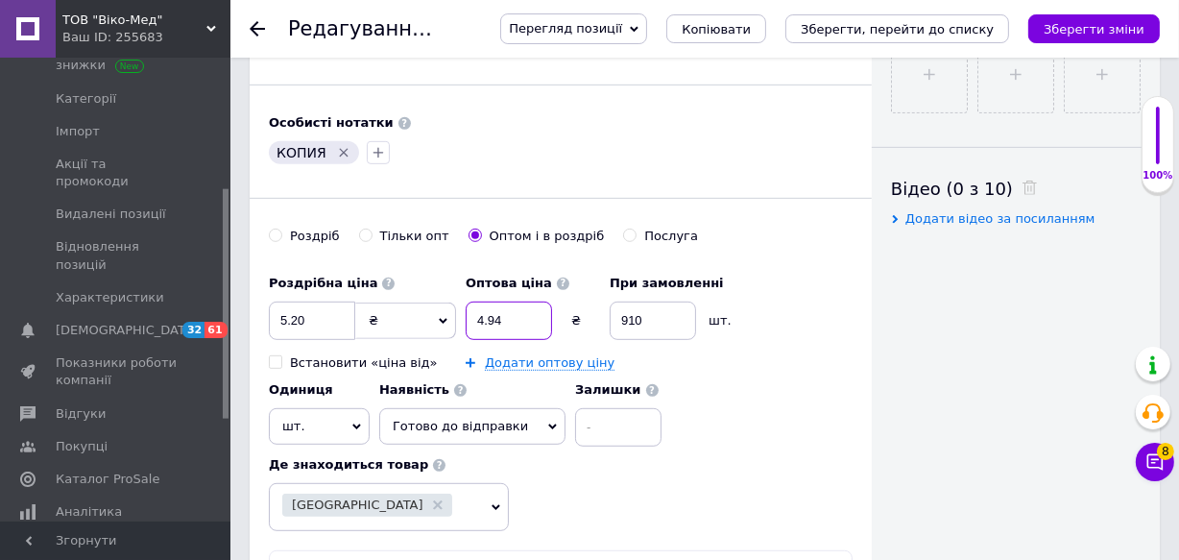
scroll to position [891, 0]
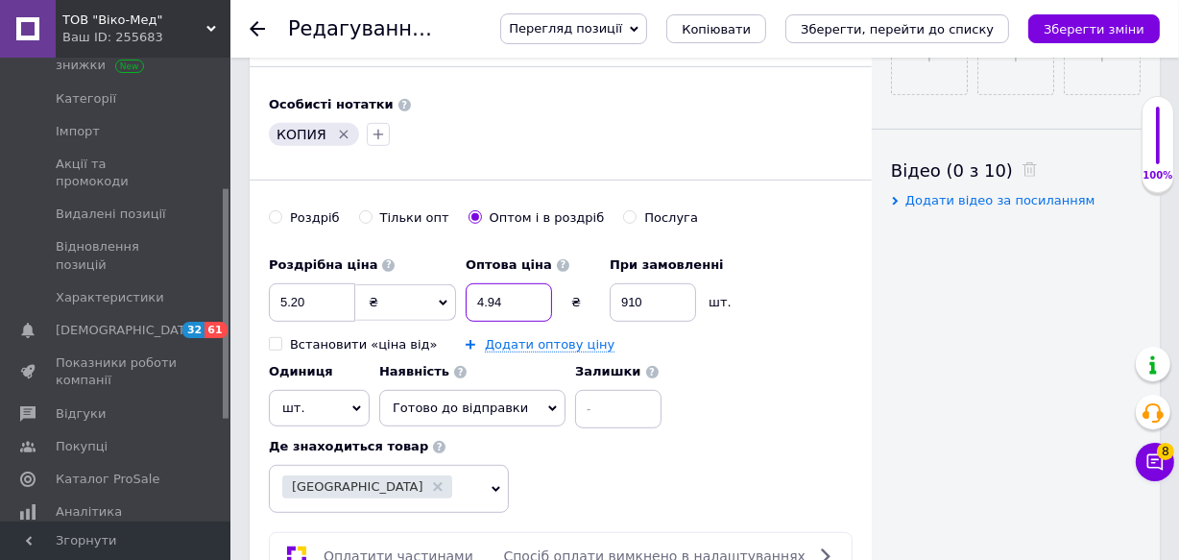
type input "4.94"
drag, startPoint x: 651, startPoint y: 280, endPoint x: 451, endPoint y: 271, distance: 199.8
click at [493, 272] on div "Оптова ціна 4.94 ₴ При замовленні 910 шт." at bounding box center [604, 284] width 278 height 75
checkbox input "true"
type input "9"
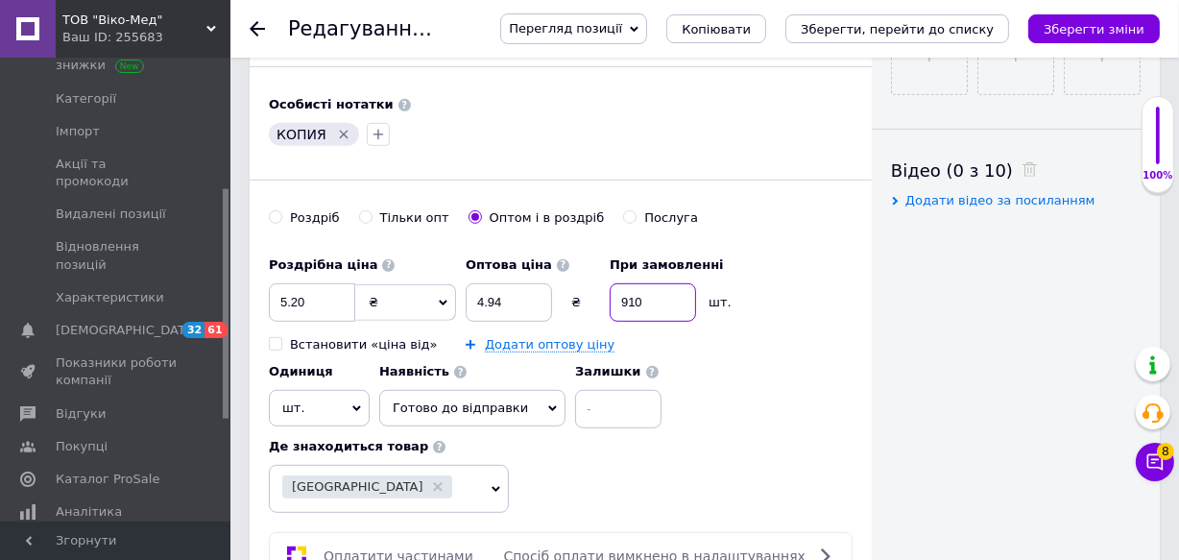
checkbox input "true"
type input "97"
checkbox input "true"
type input "970"
checkbox input "true"
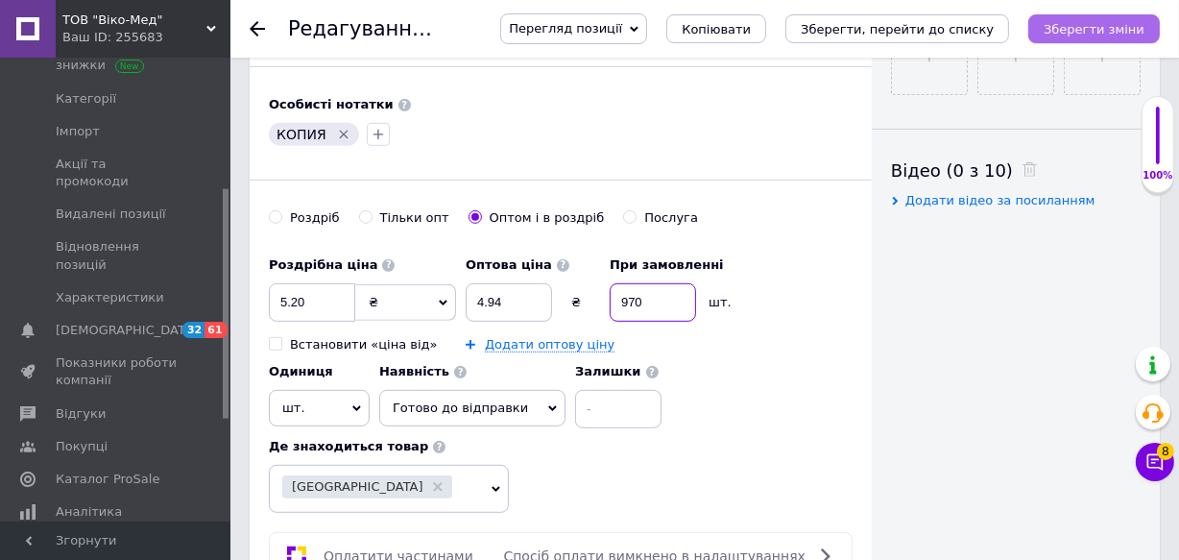
type input "970"
click at [1073, 29] on icon "Зберегти зміни" at bounding box center [1093, 29] width 101 height 14
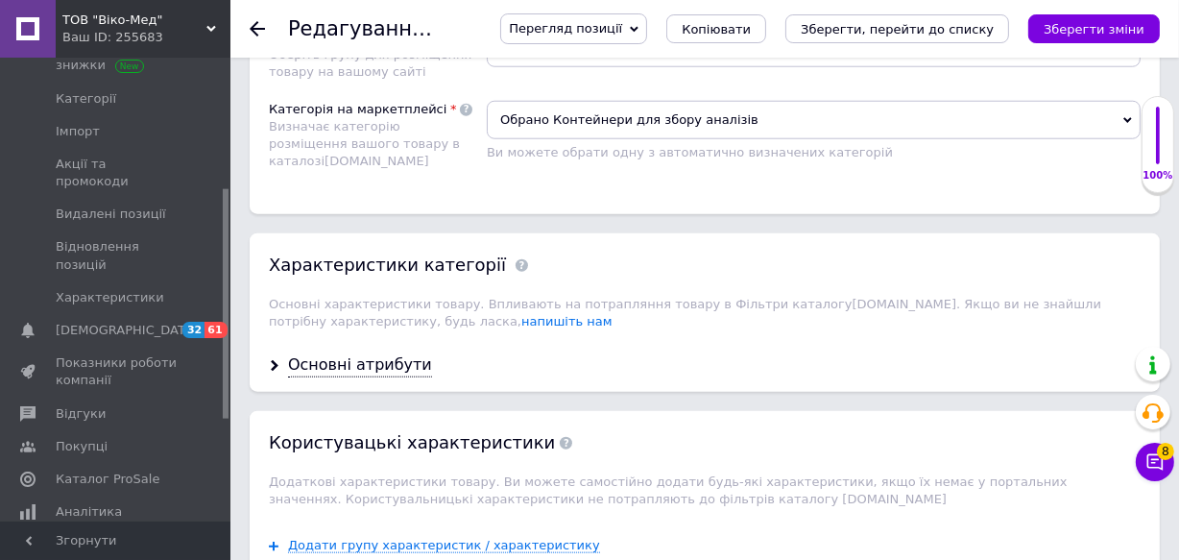
scroll to position [1745, 0]
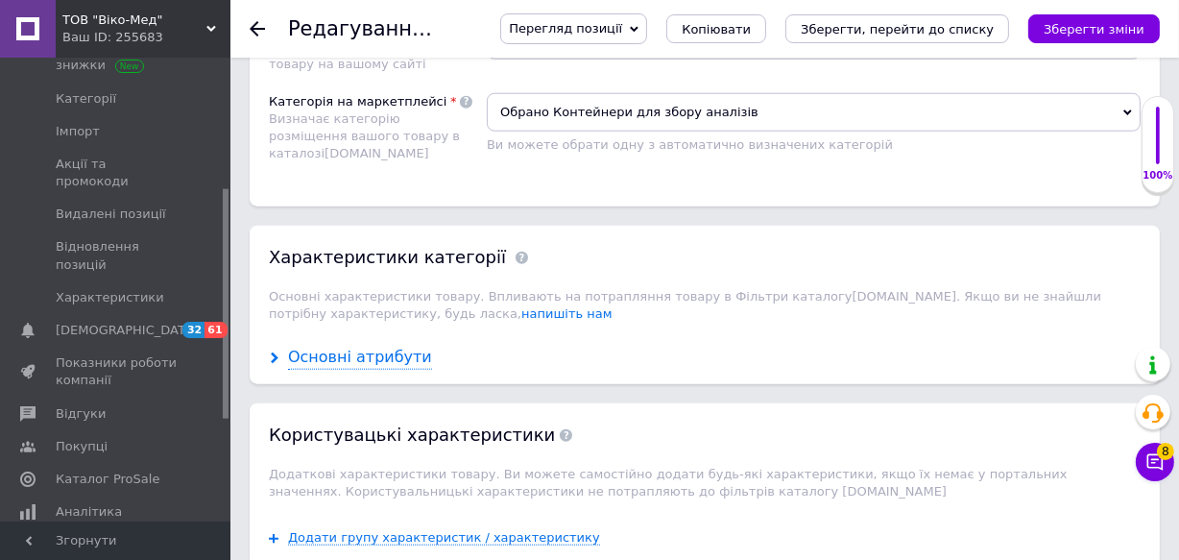
click at [329, 346] on div "Основні атрибути" at bounding box center [360, 357] width 144 height 22
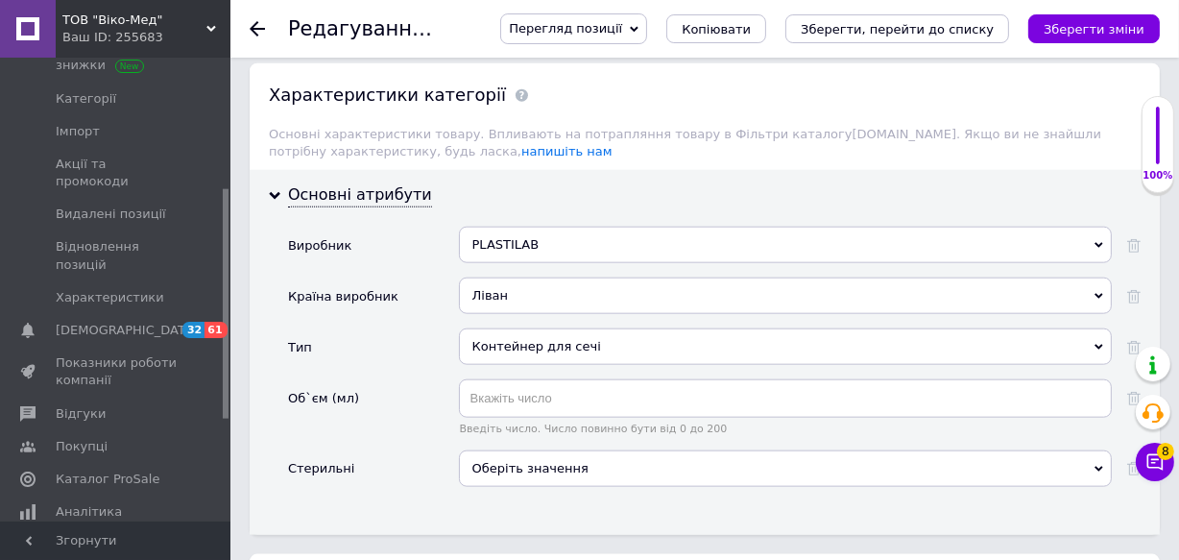
scroll to position [1919, 0]
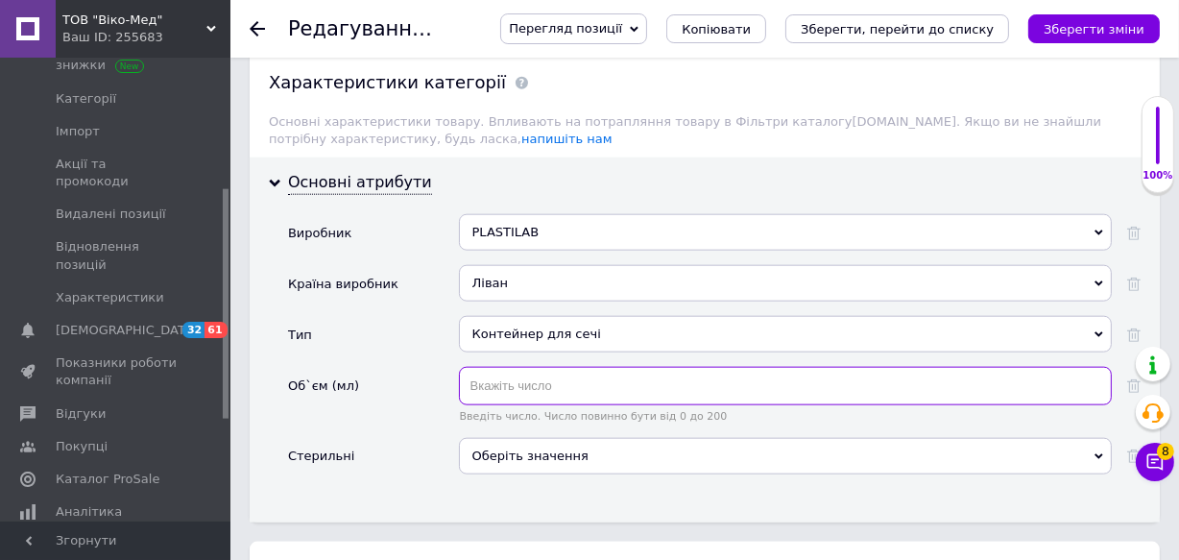
click at [488, 368] on input "text" at bounding box center [785, 386] width 653 height 38
checkbox input "true"
type input "1"
checkbox input "true"
type input "12"
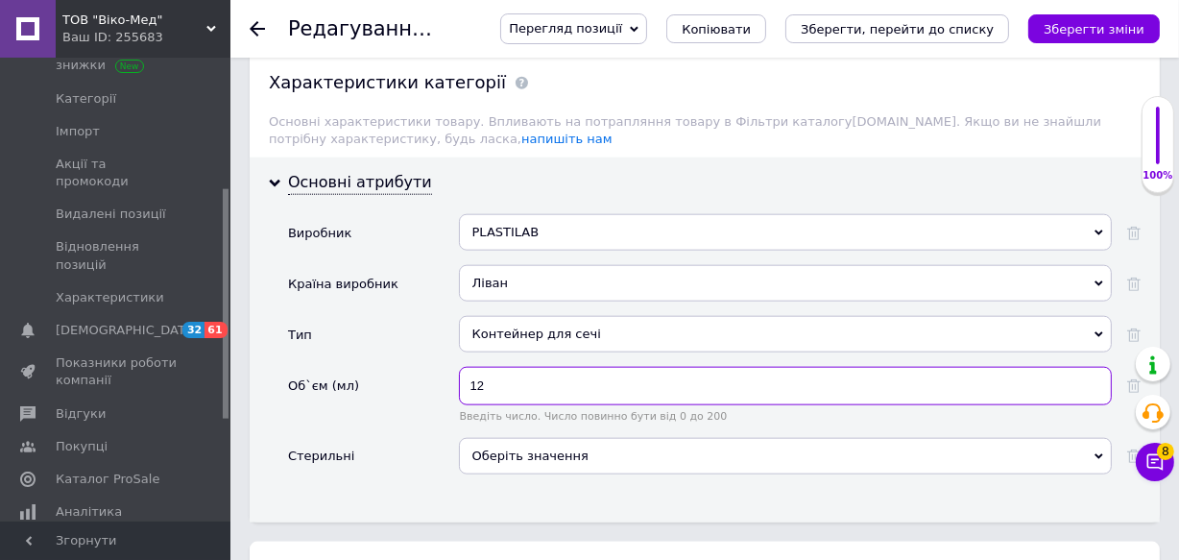
checkbox input "true"
type input "120"
click at [511, 448] on span "Оберіть значення" at bounding box center [530, 455] width 116 height 14
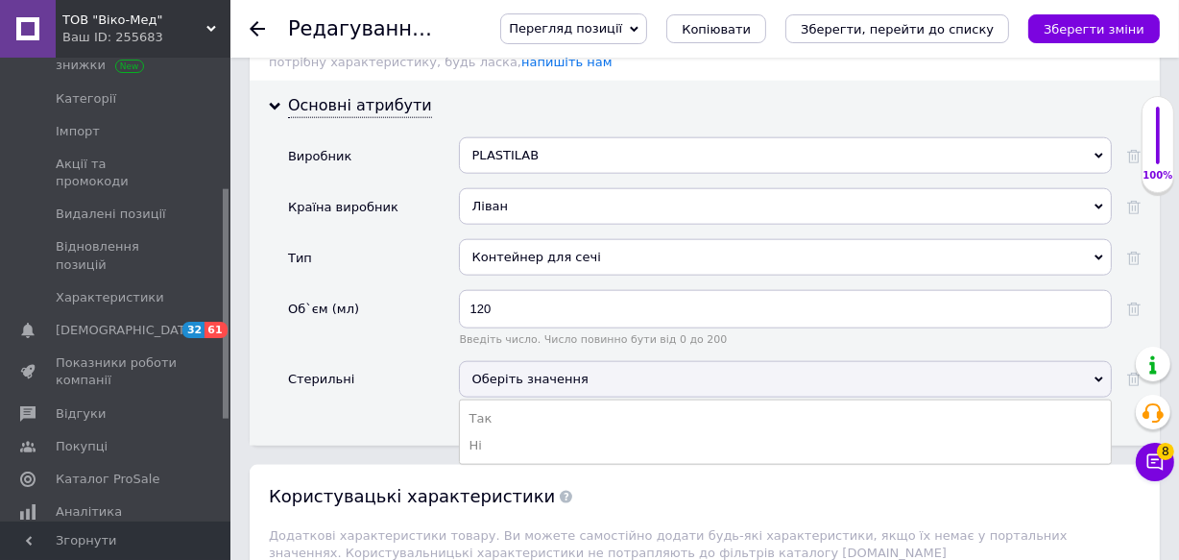
scroll to position [2093, 0]
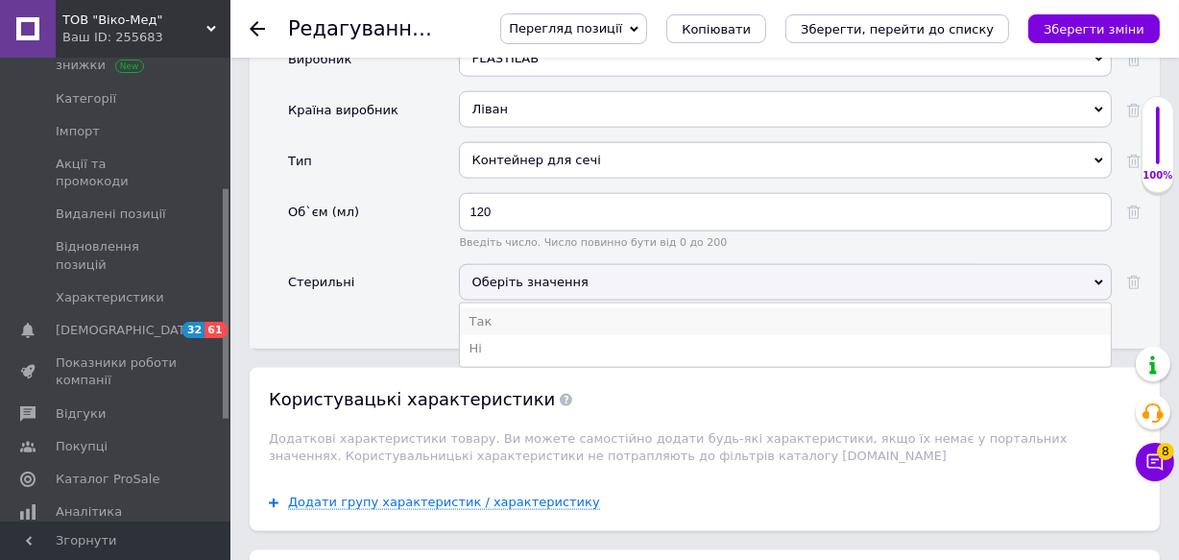
click at [474, 308] on li "Так" at bounding box center [785, 321] width 651 height 27
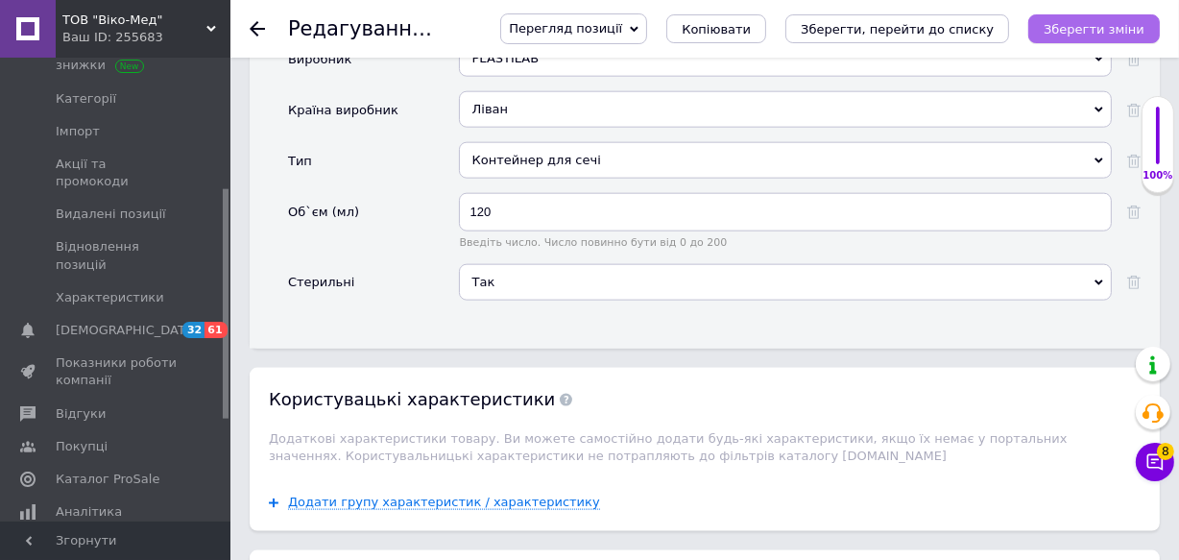
click at [1071, 34] on icon "Зберегти зміни" at bounding box center [1093, 29] width 101 height 14
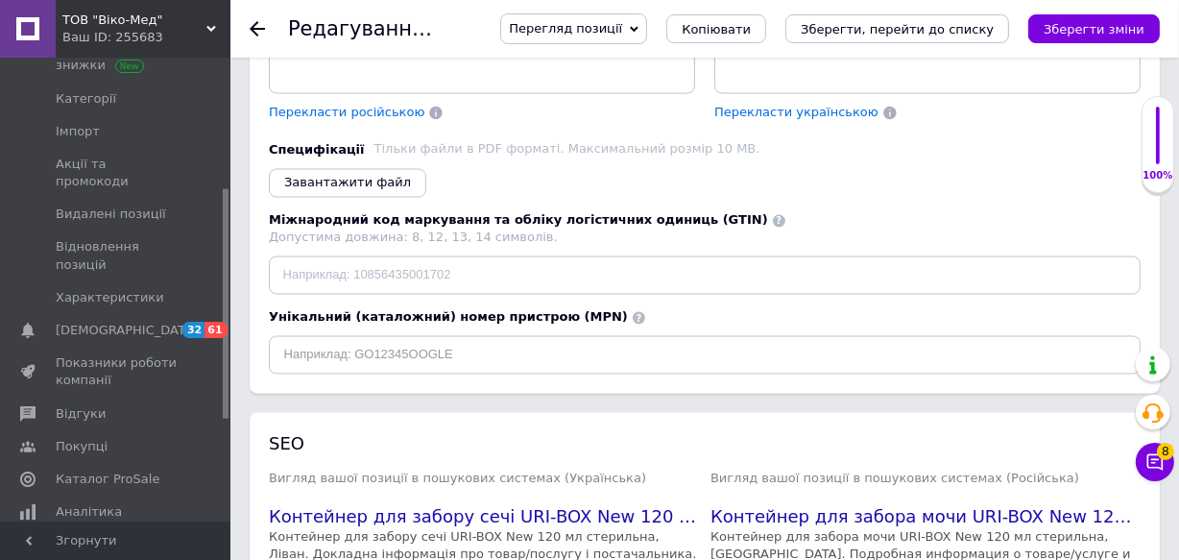
scroll to position [3298, 0]
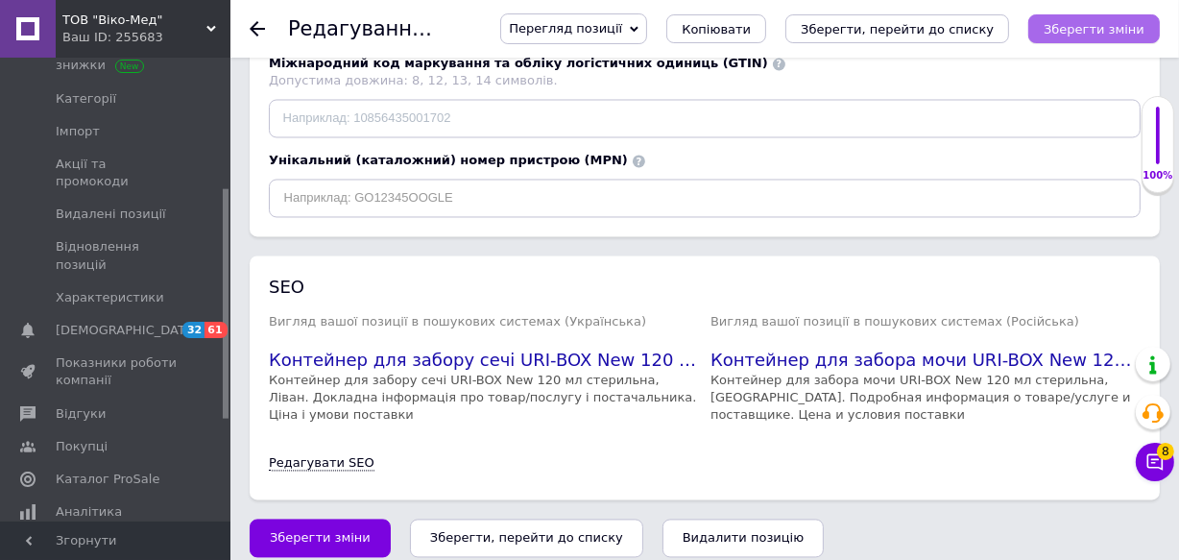
click at [1097, 35] on icon "Зберегти зміни" at bounding box center [1093, 29] width 101 height 14
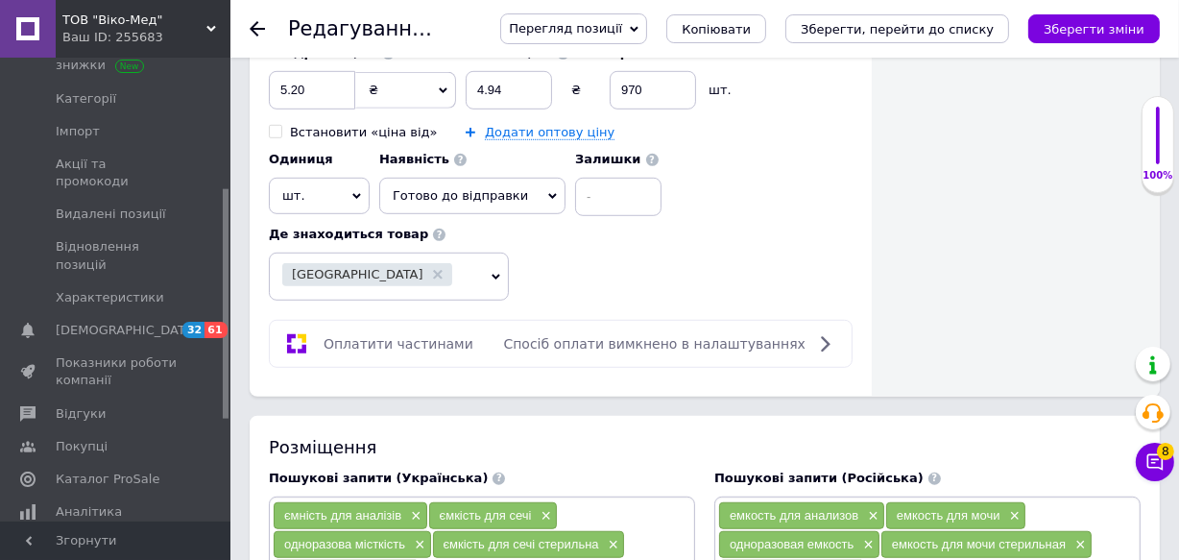
scroll to position [854, 0]
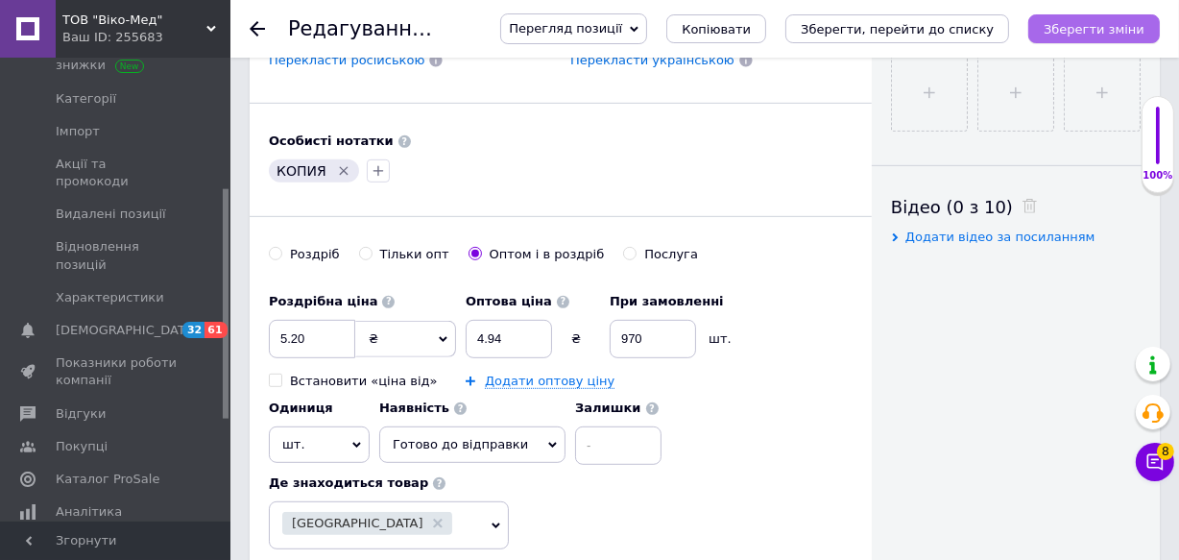
click at [1080, 39] on button "Зберегти зміни" at bounding box center [1093, 28] width 131 height 29
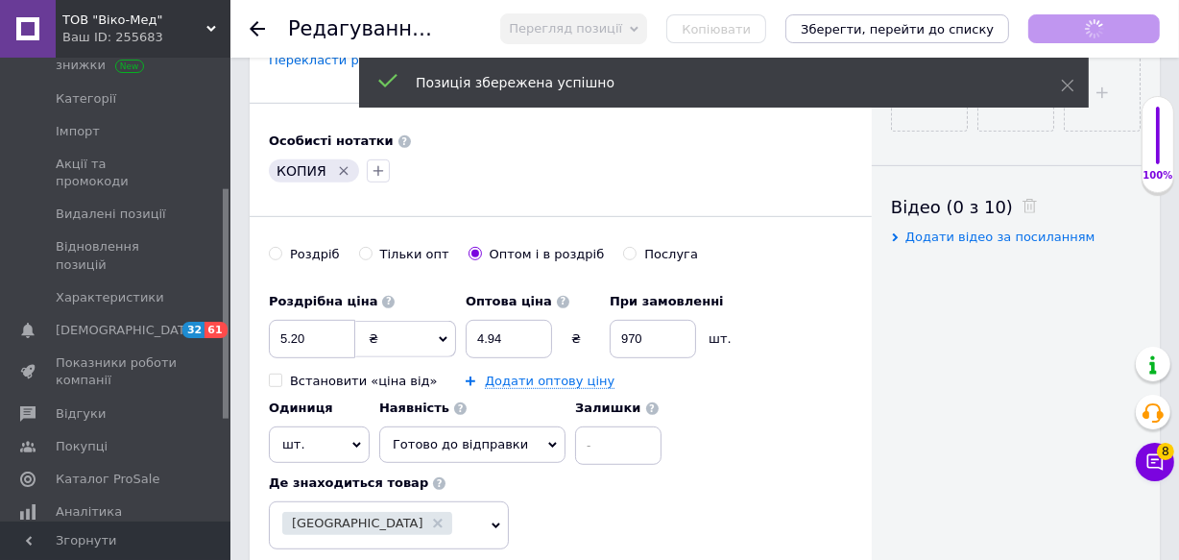
checkbox input "true"
